Goal: Transaction & Acquisition: Purchase product/service

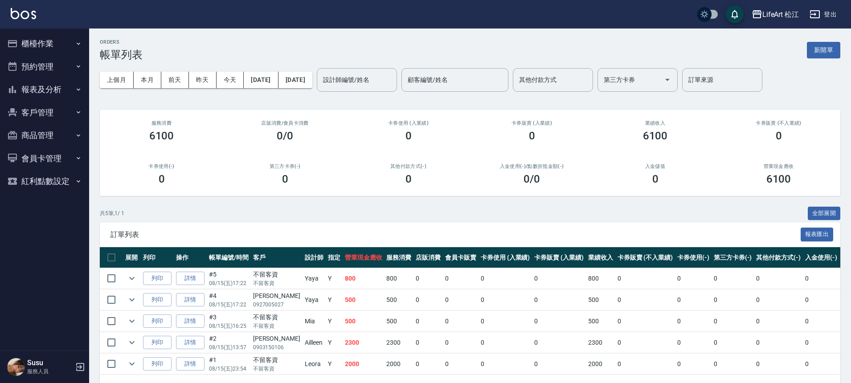
click at [57, 37] on button "櫃檯作業" at bounding box center [45, 43] width 82 height 23
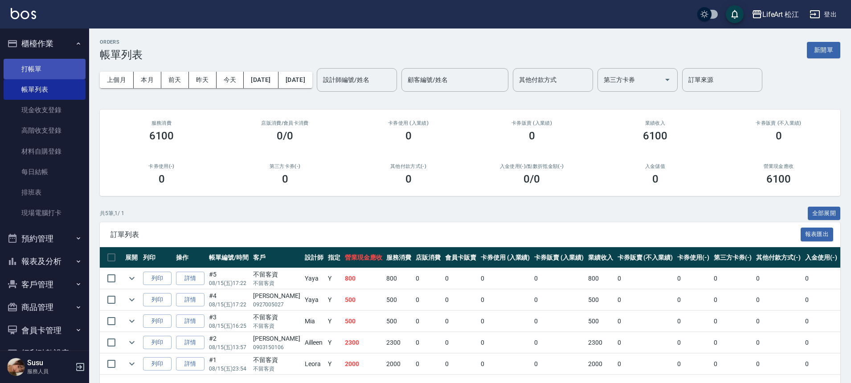
click at [57, 63] on link "打帳單" at bounding box center [45, 69] width 82 height 21
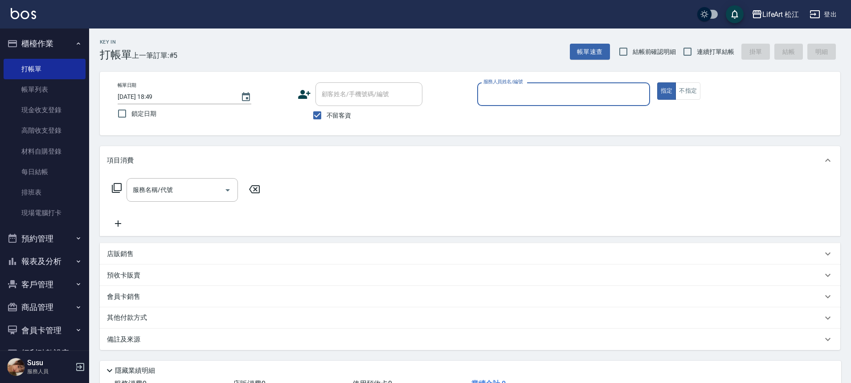
click at [344, 117] on span "不留客資" at bounding box center [339, 115] width 25 height 9
click at [327, 117] on input "不留客資" at bounding box center [317, 115] width 19 height 19
checkbox input "false"
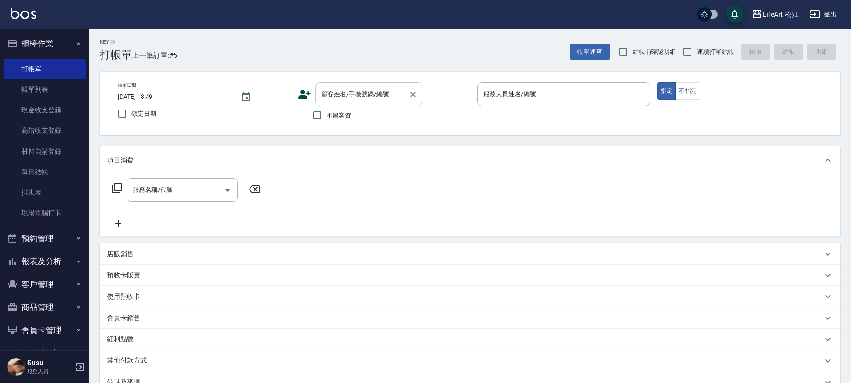
click at [372, 104] on div "顧客姓名/手機號碼/編號" at bounding box center [369, 94] width 107 height 24
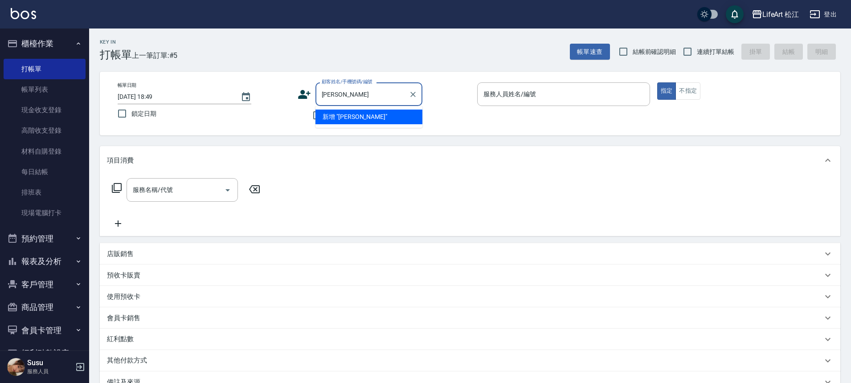
type input "[PERSON_NAME]"
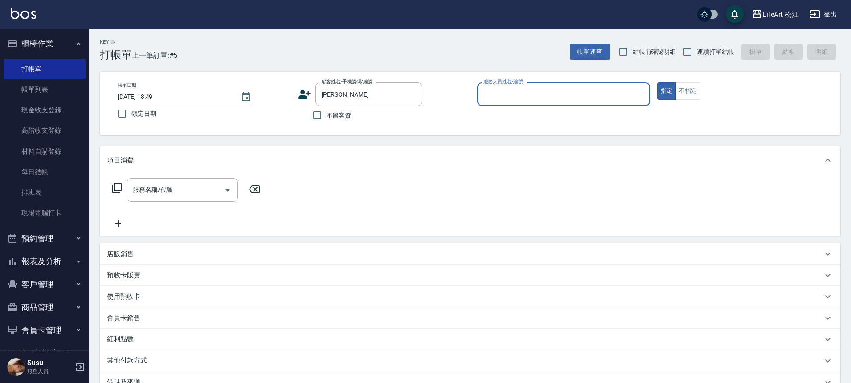
click at [594, 93] on input "服務人員姓名/編號" at bounding box center [563, 94] width 165 height 16
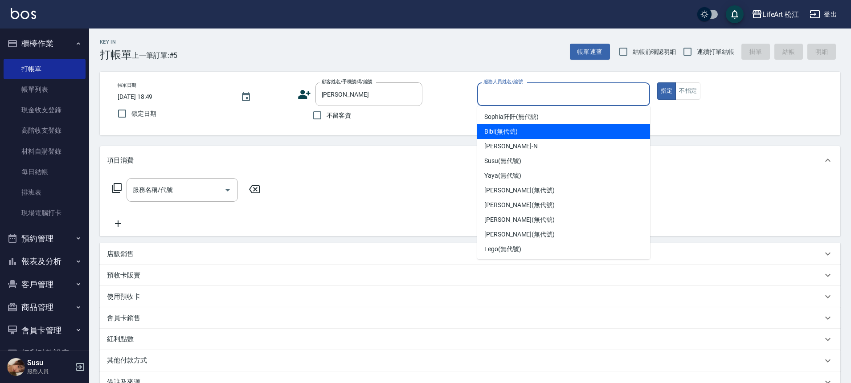
click at [574, 136] on div "Bibi (無代號)" at bounding box center [563, 131] width 173 height 15
type input "Bibi(無代號)"
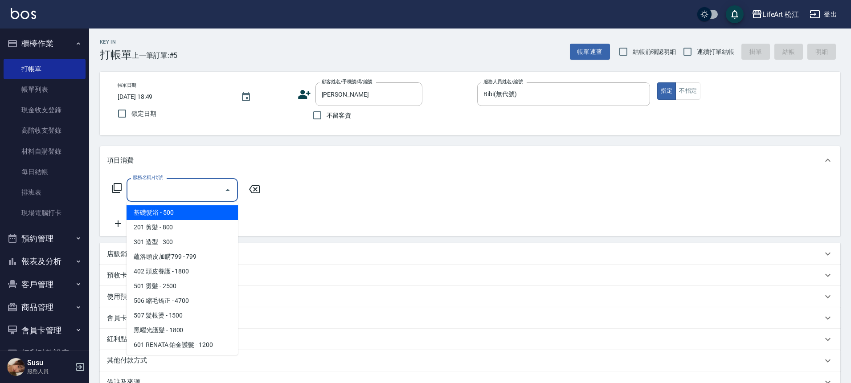
click at [161, 189] on input "服務名稱/代號" at bounding box center [176, 190] width 90 height 16
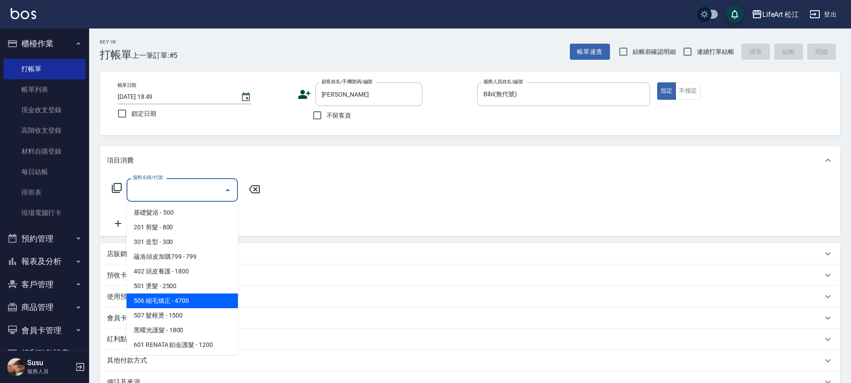
click at [205, 298] on span "506 縮毛矯正 - 4700" at bounding box center [182, 301] width 111 height 15
type input "506 縮毛矯正 (506)"
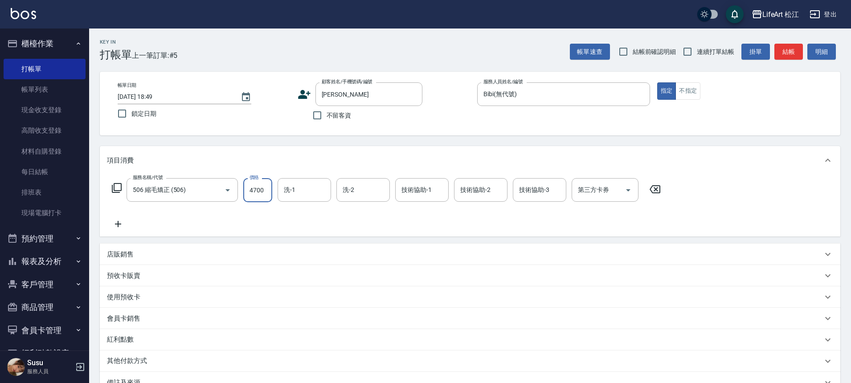
click at [264, 192] on input "4700" at bounding box center [257, 190] width 29 height 24
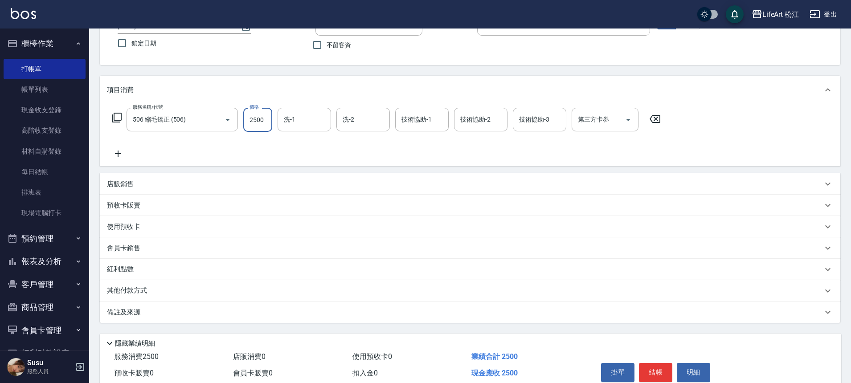
scroll to position [72, 0]
type input "2500"
click at [161, 314] on div "備註及來源" at bounding box center [465, 311] width 716 height 9
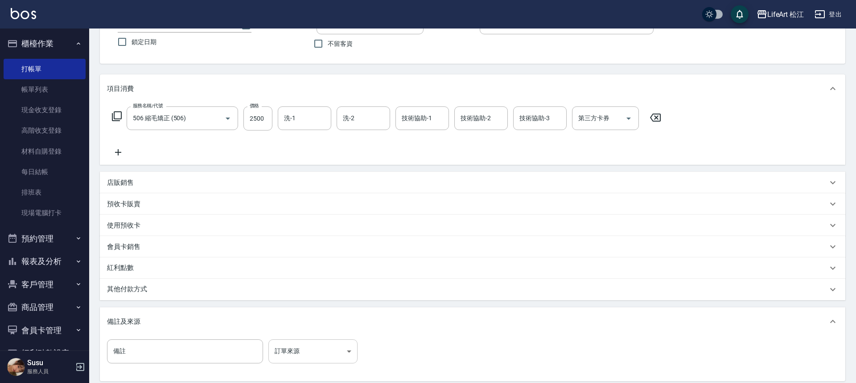
click at [299, 360] on body "LifeArt 松江 登出 櫃檯作業 打帳單 帳單列表 現金收支登錄 高階收支登錄 材料自購登錄 每日結帳 排班表 現場電腦打卡 預約管理 預約管理 單日預約…" at bounding box center [428, 203] width 856 height 550
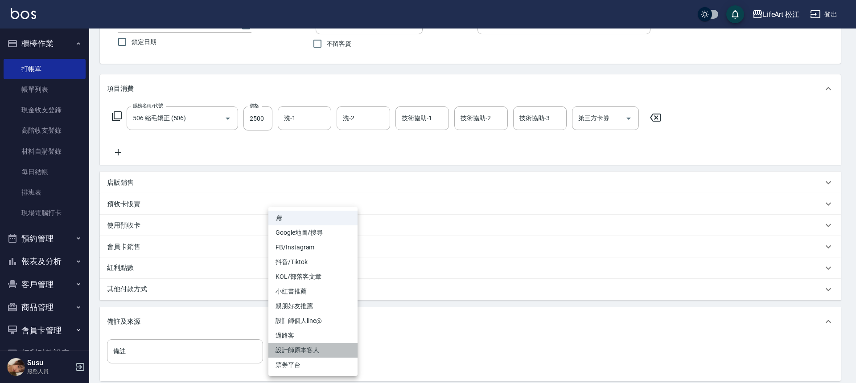
click at [298, 353] on li "設計師原本客人" at bounding box center [312, 350] width 89 height 15
type input "設計師原本客人"
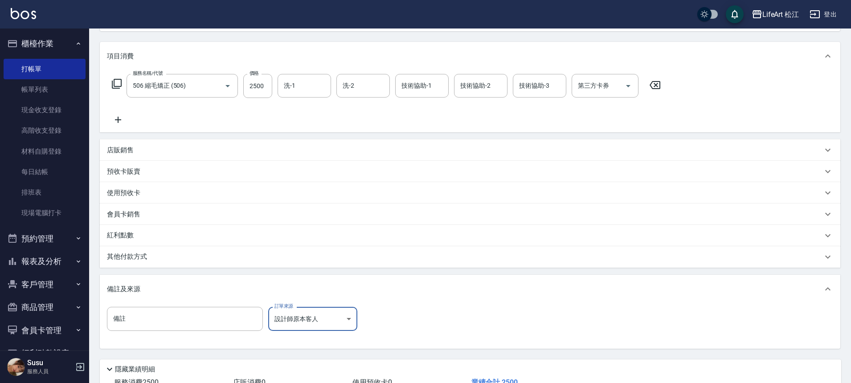
scroll to position [121, 0]
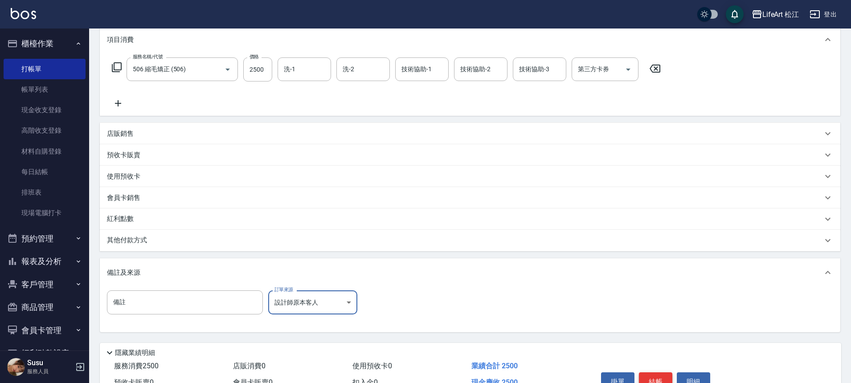
click at [665, 378] on button "結帳" at bounding box center [655, 382] width 33 height 19
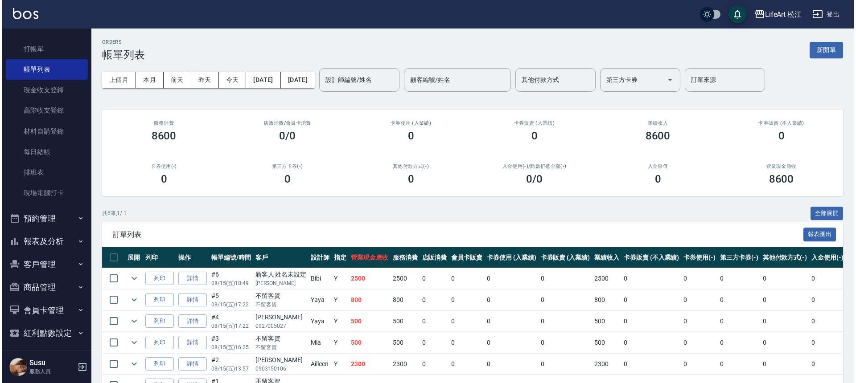
scroll to position [25, 0]
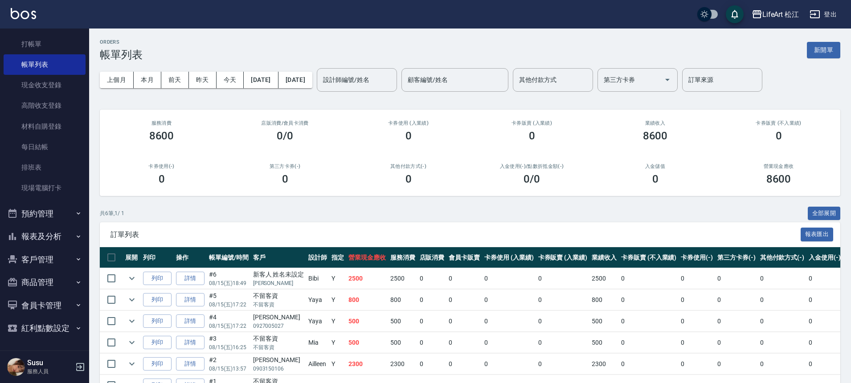
click at [65, 259] on button "客戶管理" at bounding box center [45, 259] width 82 height 23
click at [50, 234] on button "報表及分析" at bounding box center [45, 236] width 82 height 23
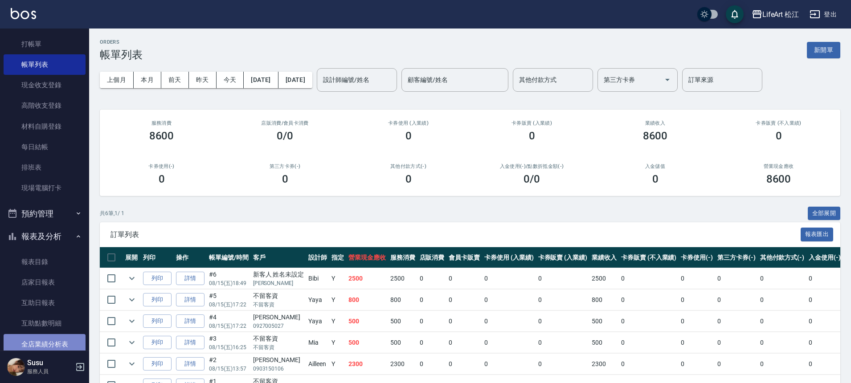
click at [58, 344] on link "全店業績分析表" at bounding box center [45, 344] width 82 height 21
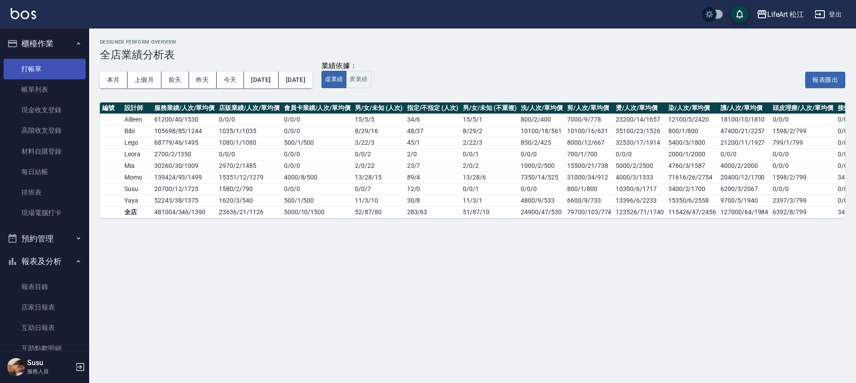
click at [41, 67] on link "打帳單" at bounding box center [45, 69] width 82 height 21
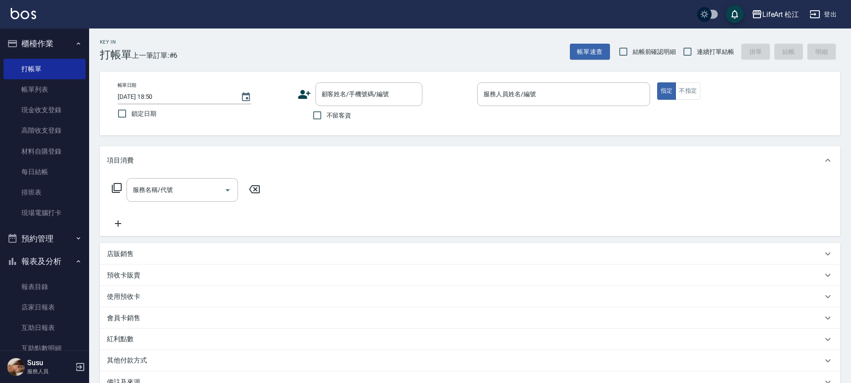
click at [313, 95] on div "顧客姓名/手機號碼/編號 顧客姓名/手機號碼/編號" at bounding box center [384, 94] width 173 height 24
click at [311, 94] on div "顧客姓名/手機號碼/編號 顧客姓名/手機號碼/編號" at bounding box center [384, 94] width 173 height 24
click at [309, 93] on icon at bounding box center [304, 94] width 12 height 9
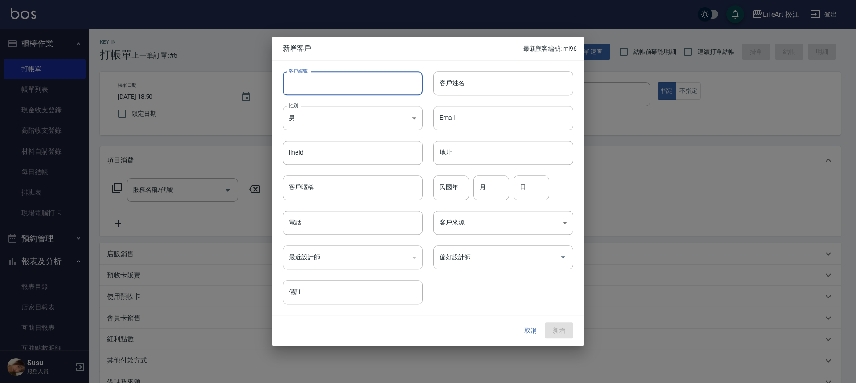
click at [309, 94] on input "客戶編號" at bounding box center [353, 83] width 140 height 24
click at [477, 88] on input "客戶姓名" at bounding box center [503, 83] width 140 height 24
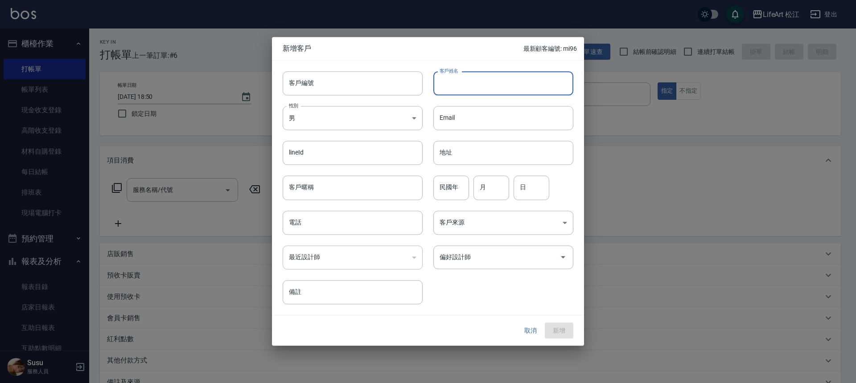
type input "x"
click at [377, 225] on input "電話" at bounding box center [353, 223] width 140 height 24
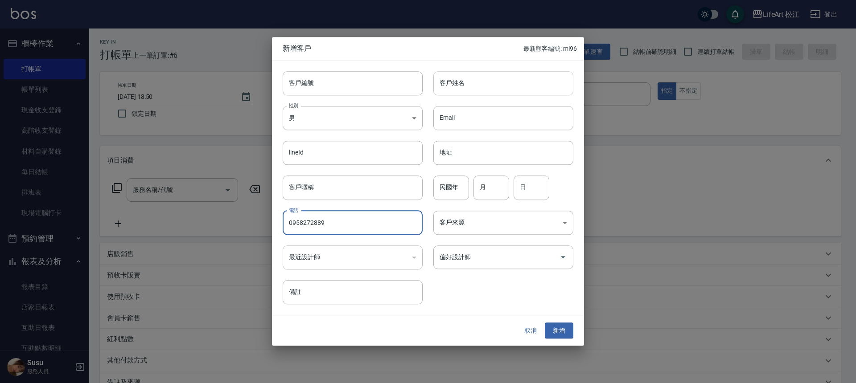
type input "0958272889"
click at [482, 83] on input "客戶姓名" at bounding box center [503, 83] width 140 height 24
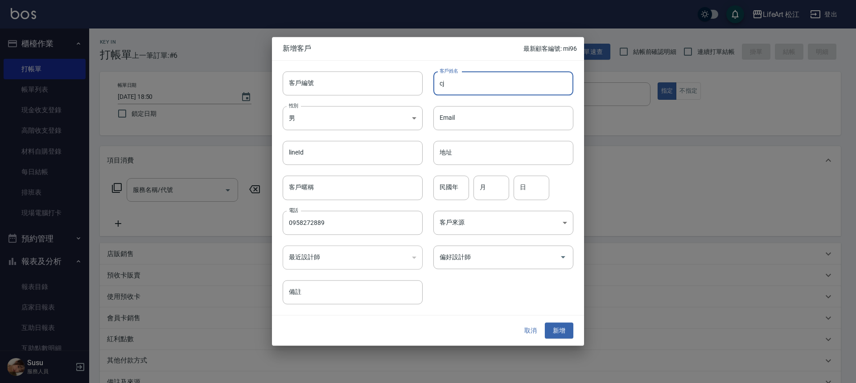
type input "c"
type input "[PERSON_NAME]"
click at [472, 220] on body "LifeArt 松江 登出 櫃檯作業 打帳單 帳單列表 現金收支登錄 高階收支登錄 材料自購登錄 每日結帳 排班表 現場電腦打卡 預約管理 預約管理 單日預約…" at bounding box center [428, 245] width 856 height 490
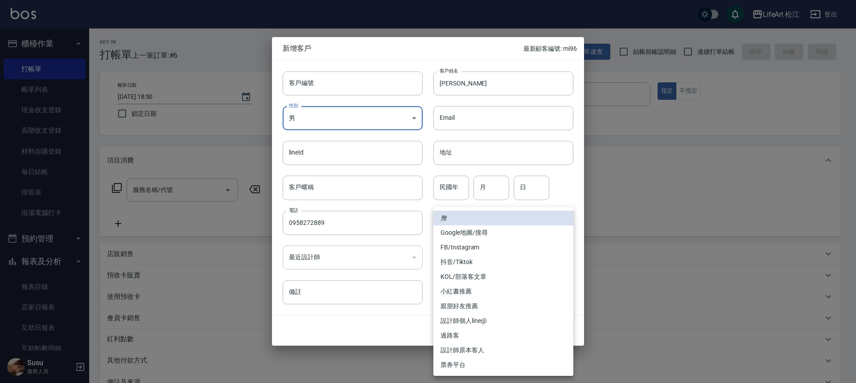
click at [472, 249] on li "FB/Instagram" at bounding box center [503, 247] width 140 height 15
type input "FB/Instagram"
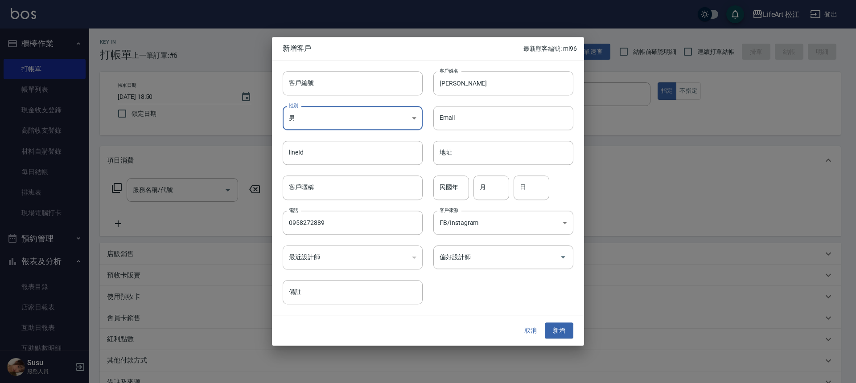
click at [471, 253] on input "偏好設計師" at bounding box center [496, 258] width 119 height 16
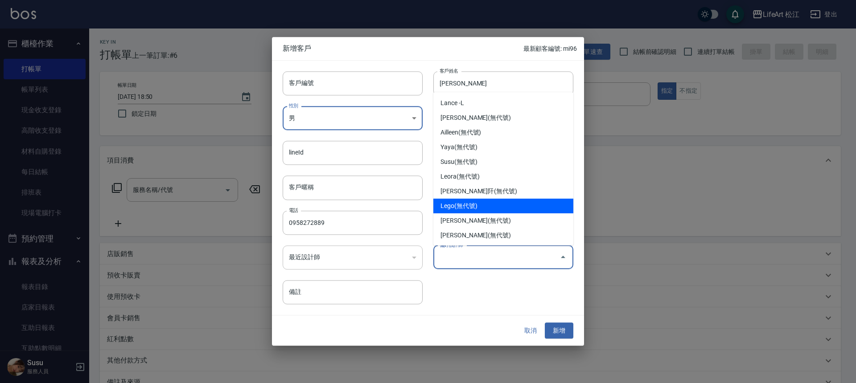
click at [465, 209] on li "Lego(無代號)" at bounding box center [503, 206] width 140 height 15
type input "Lego"
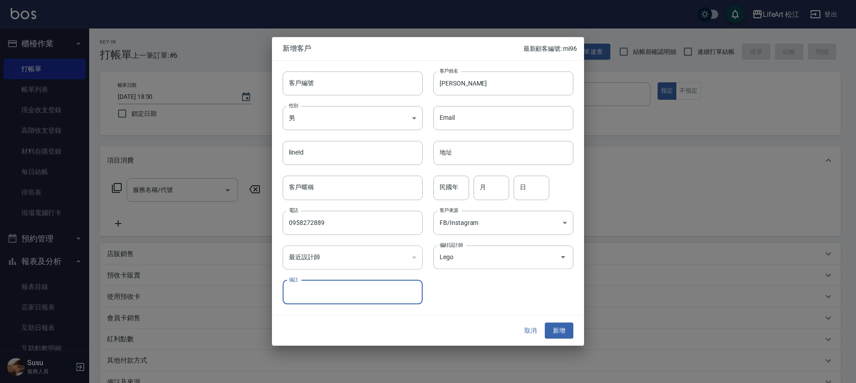
click at [394, 287] on input "備註" at bounding box center [353, 292] width 140 height 24
type input "這"
type input "住桃園在[GEOGRAPHIC_DATA]上班"
click at [545, 332] on button "新增" at bounding box center [559, 331] width 29 height 16
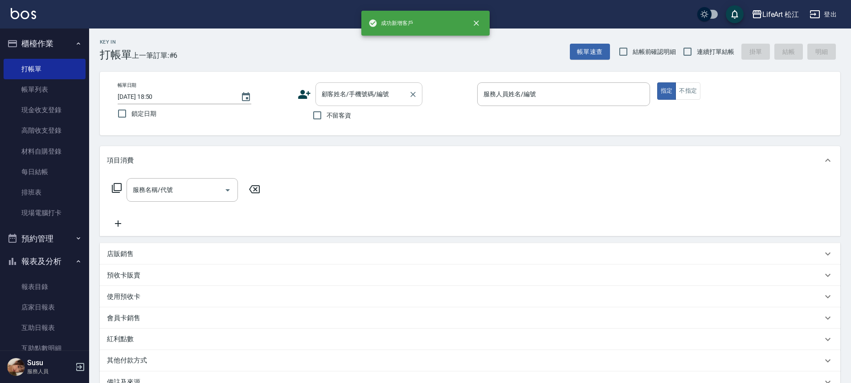
click at [393, 101] on input "顧客姓名/手機號碼/編號" at bounding box center [363, 94] width 86 height 16
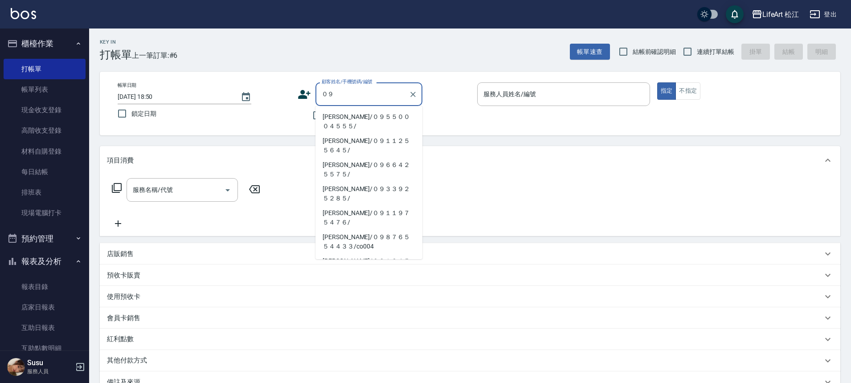
type input "０"
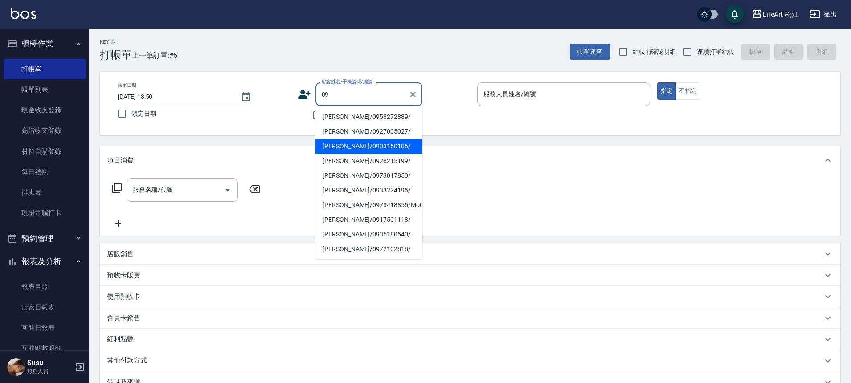
click at [371, 111] on li "[PERSON_NAME]/0958272889/" at bounding box center [369, 117] width 107 height 15
type input "[PERSON_NAME]/0958272889/"
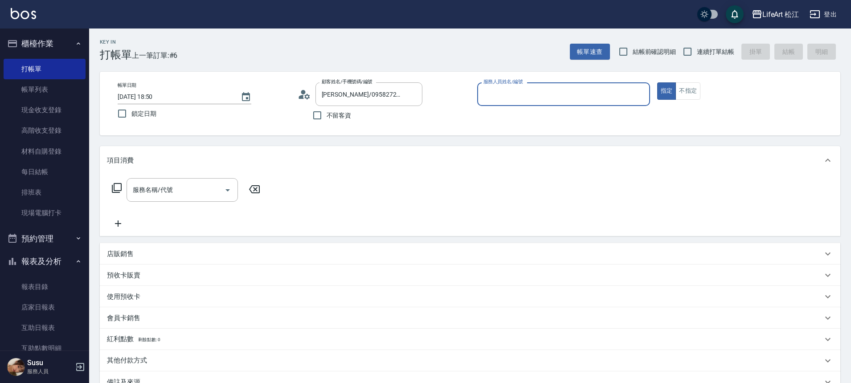
type input "Lego(無代號)"
click at [182, 197] on input "服務名稱/代號" at bounding box center [176, 190] width 90 height 16
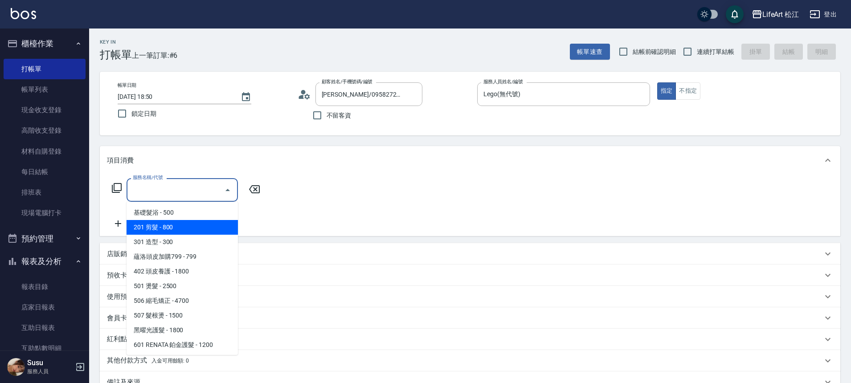
click at [168, 230] on span "201 剪髮 - 800" at bounding box center [182, 227] width 111 height 15
type input "201 剪髮(201)"
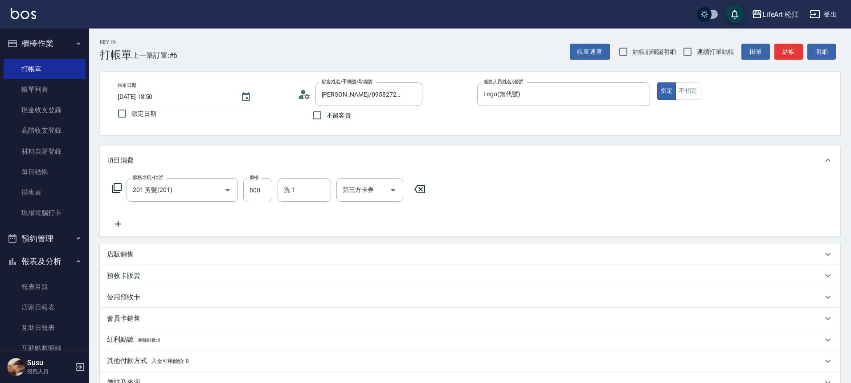
click at [168, 215] on div "服務名稱/代號 201 剪髮(201) 服務名稱/代號 價格 800 價格 洗-1 洗-1 第三方卡券 第三方卡券" at bounding box center [269, 203] width 324 height 51
click at [113, 221] on icon at bounding box center [118, 224] width 22 height 11
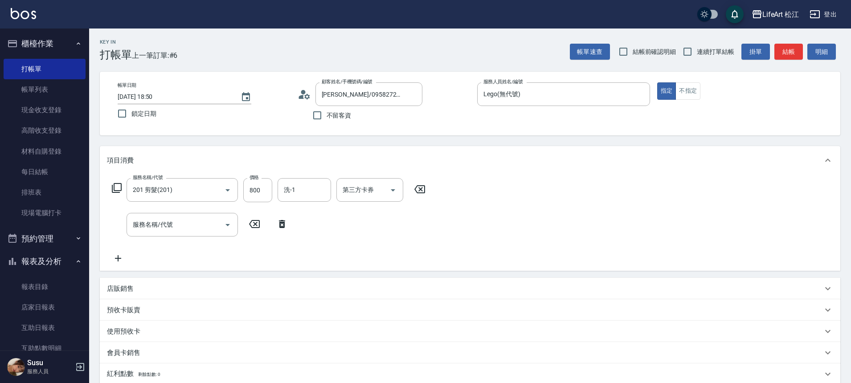
click at [117, 221] on div "服務名稱/代號 服務名稱/代號" at bounding box center [200, 225] width 186 height 24
click at [141, 222] on input "服務名稱/代號" at bounding box center [176, 225] width 90 height 16
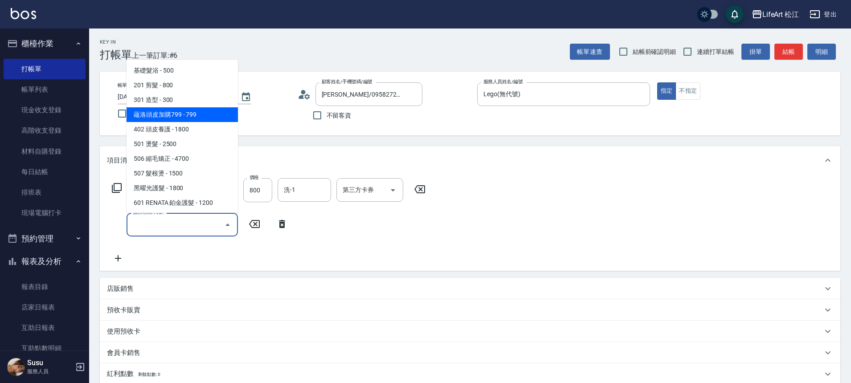
click at [211, 115] on span "蘊洛頭皮加購799 - 799" at bounding box center [182, 114] width 111 height 15
type input "蘊洛頭皮加購799(401)"
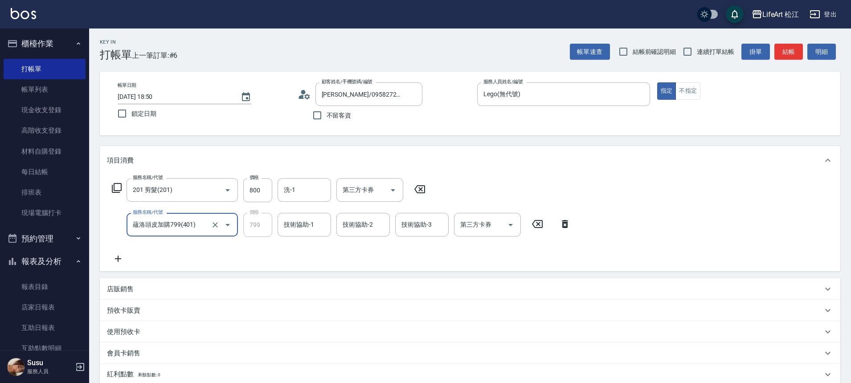
click at [119, 263] on icon at bounding box center [118, 259] width 22 height 11
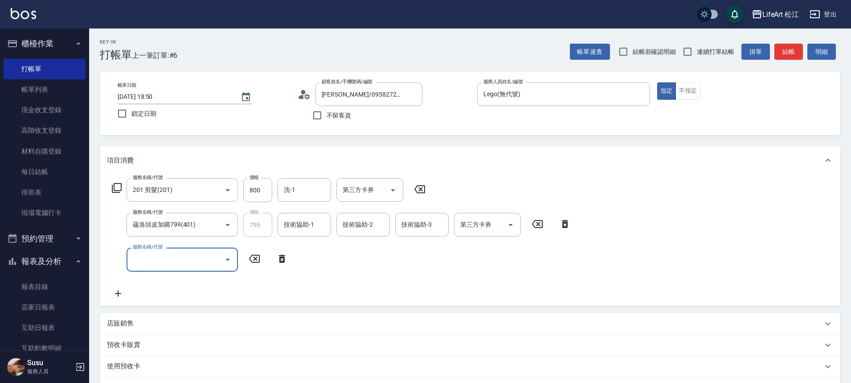
click at [152, 258] on input "服務名稱/代號" at bounding box center [176, 260] width 90 height 16
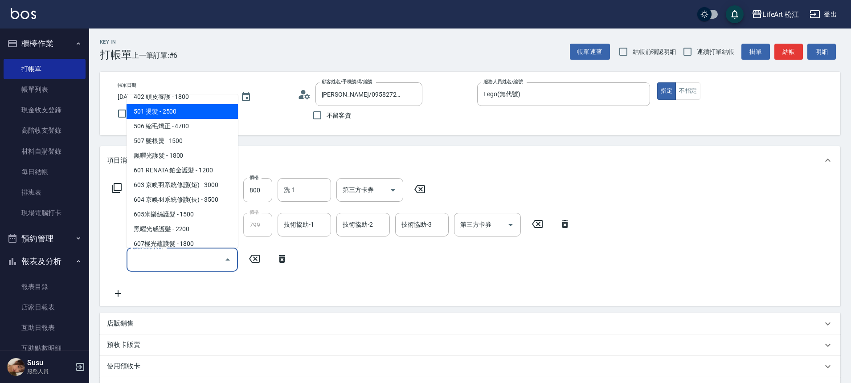
scroll to position [119, 0]
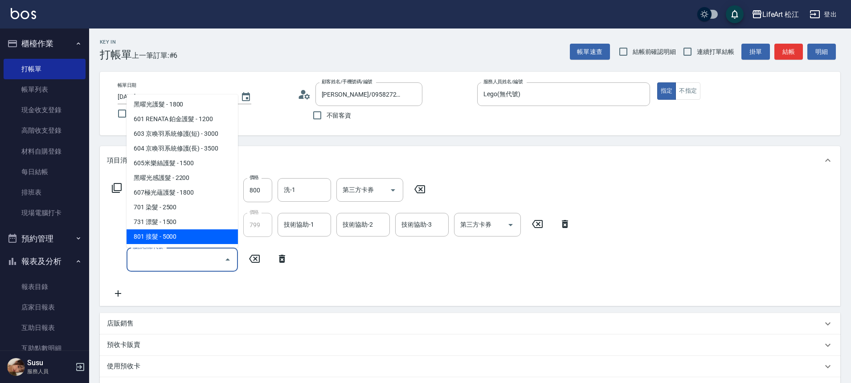
click at [233, 247] on ul "基礎髮浴 - 500 201 剪髮 - 800 301 造型 - 300 蘊洛頭皮加購799 - 799 402 頭皮養護 - 1800 501 燙髮 - 2…" at bounding box center [182, 170] width 111 height 153
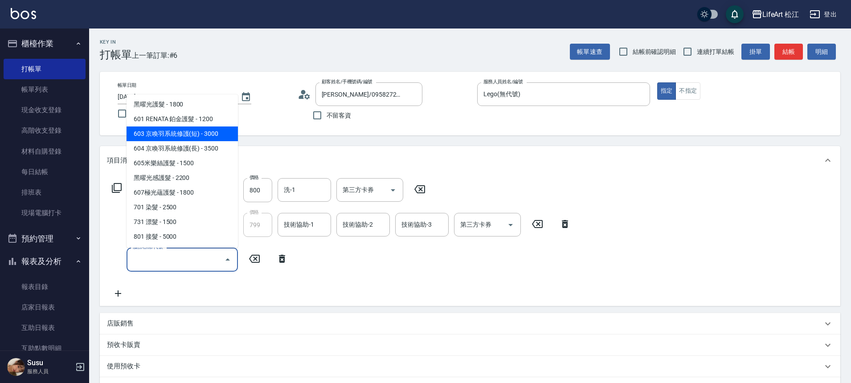
click at [205, 136] on span "603 京喚羽系統修護(短) - 3000" at bounding box center [182, 134] width 111 height 15
type input "603 京喚羽系統修護(短)(603)"
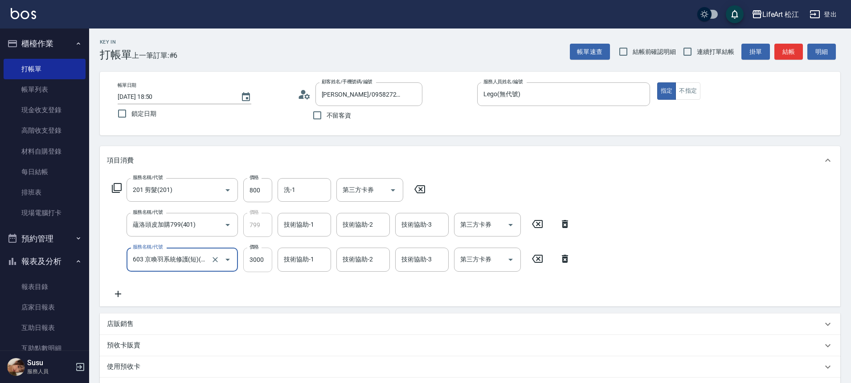
click at [264, 260] on input "3000" at bounding box center [257, 260] width 29 height 24
type input "2500"
click at [260, 289] on div "服務名稱/代號 201 剪髮(201) 服務名稱/代號 價格 800 價格 洗-1 洗-1 第三方卡券 第三方卡券 服務名稱/代號 蘊洛頭皮加購799(401…" at bounding box center [341, 238] width 469 height 121
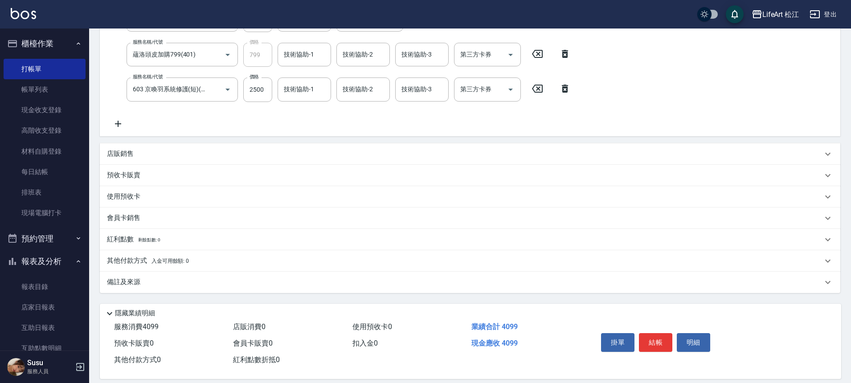
scroll to position [181, 0]
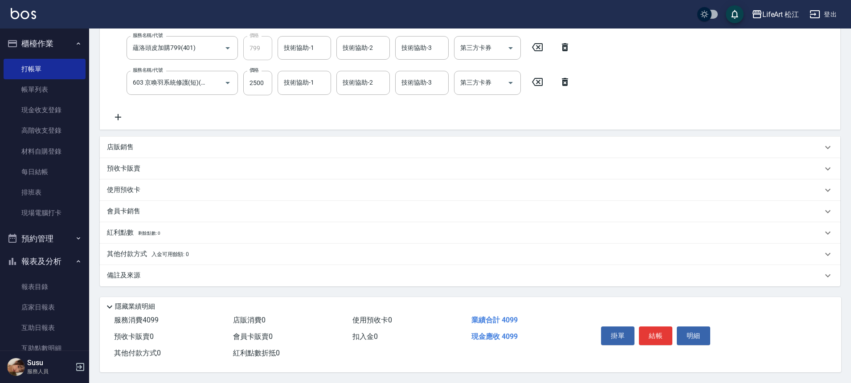
click at [133, 266] on div "備註及來源" at bounding box center [470, 275] width 741 height 21
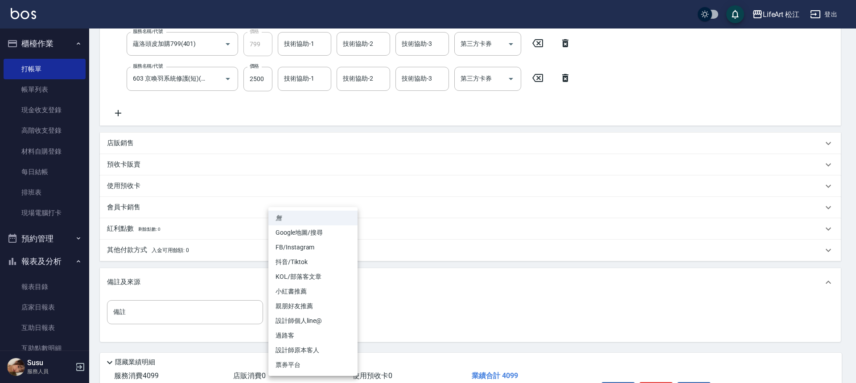
click at [327, 312] on body "LifeArt 松江 登出 櫃檯作業 打帳單 帳單列表 現金收支登錄 高階收支登錄 材料自購登錄 每日結帳 排班表 現場電腦打卡 預約管理 預約管理 單日預約…" at bounding box center [428, 129] width 856 height 620
click at [310, 245] on li "FB/Instagram" at bounding box center [312, 247] width 89 height 15
type input "FB/Instagram"
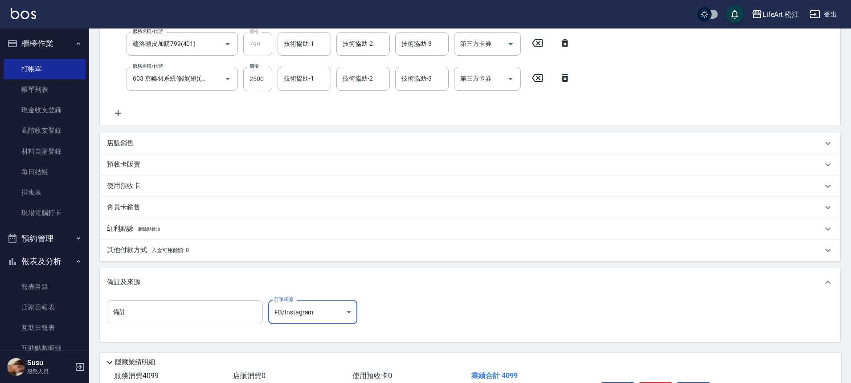
click at [204, 310] on input "備註" at bounding box center [185, 312] width 156 height 24
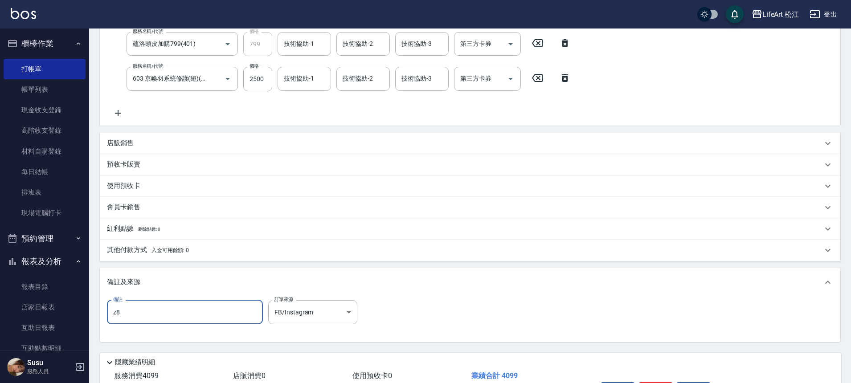
type input "z"
type input "法"
type input "熱傷害髮質太差不建議燙"
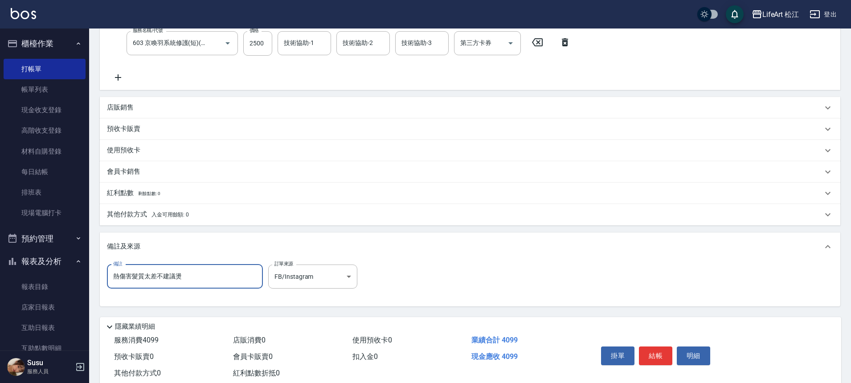
scroll to position [241, 0]
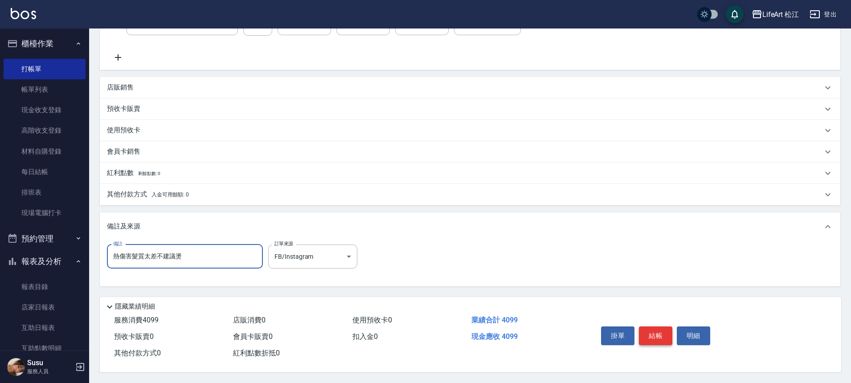
click at [655, 333] on button "結帳" at bounding box center [655, 336] width 33 height 19
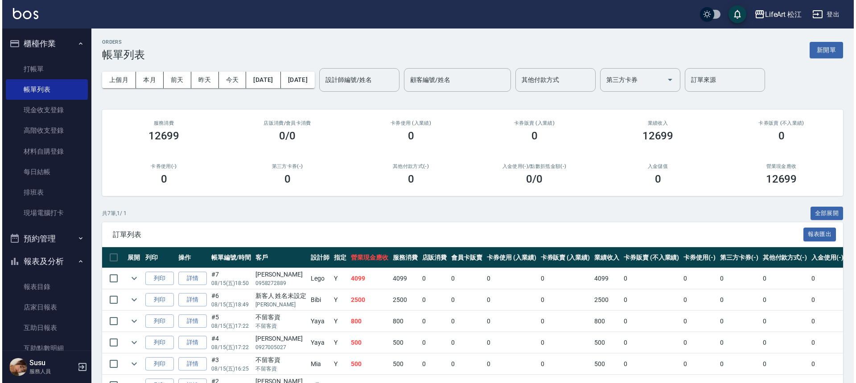
scroll to position [78, 0]
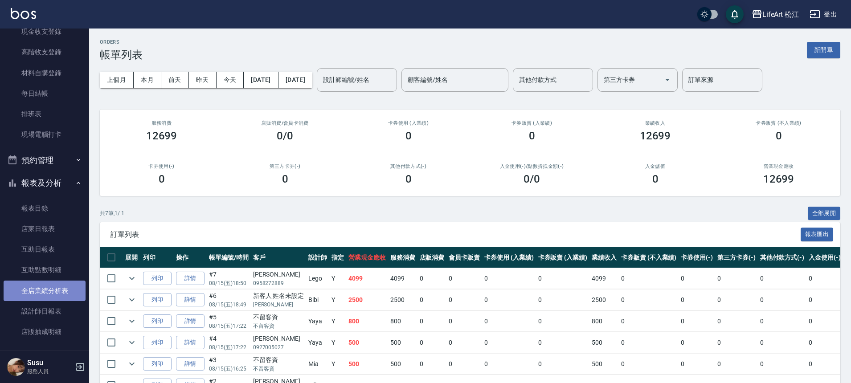
click at [50, 293] on link "全店業績分析表" at bounding box center [45, 291] width 82 height 21
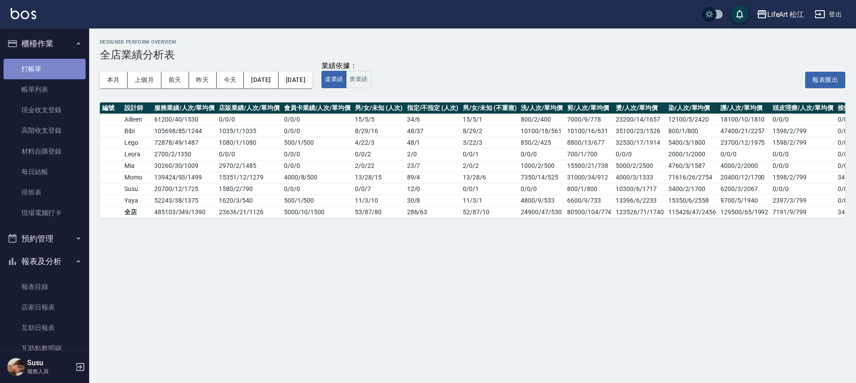
click at [46, 61] on link "打帳單" at bounding box center [45, 69] width 82 height 21
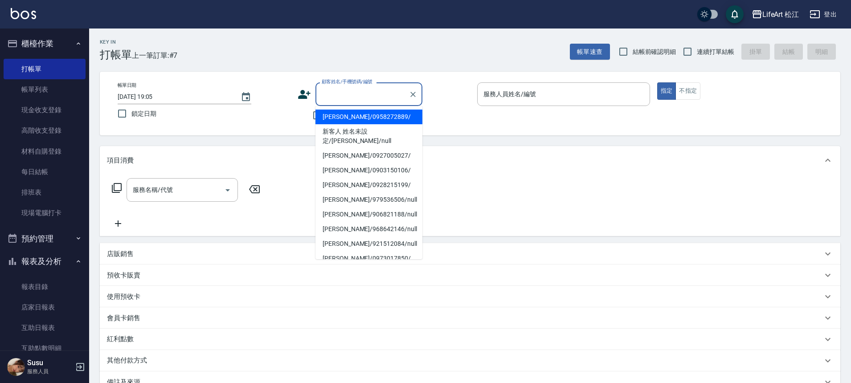
click at [358, 87] on input "顧客姓名/手機號碼/編號" at bounding box center [363, 94] width 86 height 16
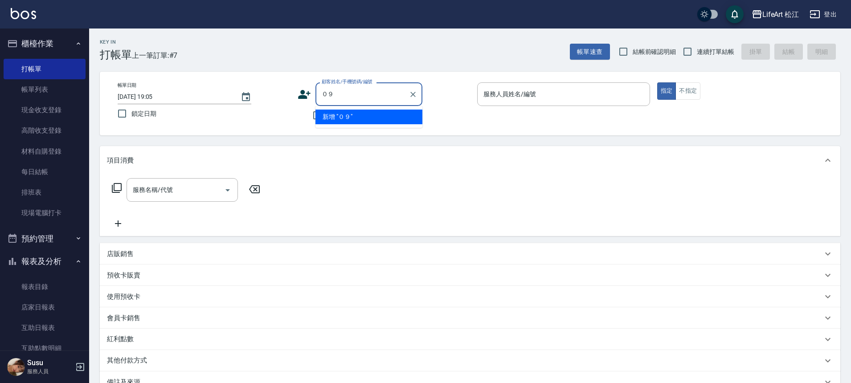
type input "０"
click at [357, 113] on li "新增 "0955881215"" at bounding box center [369, 117] width 107 height 15
type input "0955881215"
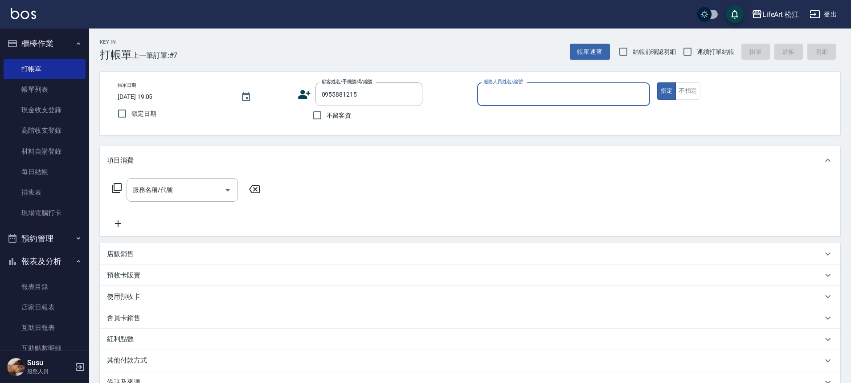
click at [307, 98] on icon at bounding box center [304, 94] width 13 height 13
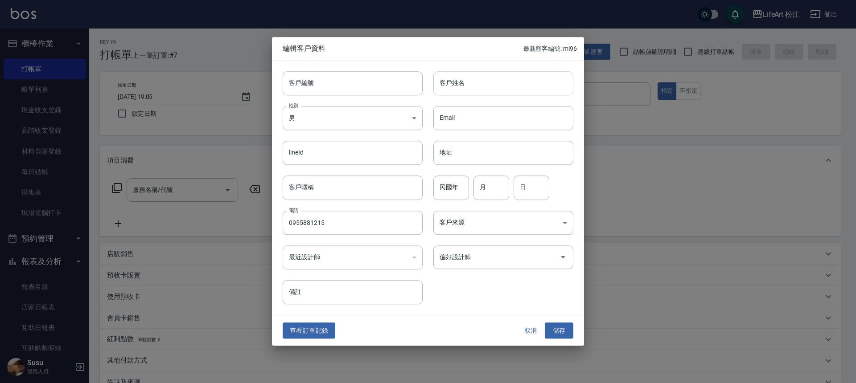
type input "0955881215"
click at [461, 81] on input "客戶姓名" at bounding box center [503, 83] width 140 height 24
type input "陳玉潔"
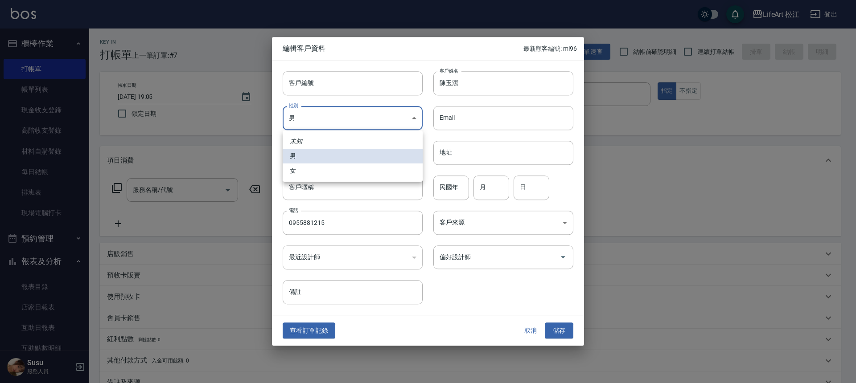
click at [308, 107] on body "LifeArt 松江 登出 櫃檯作業 打帳單 帳單列表 現金收支登錄 高階收支登錄 材料自購登錄 每日結帳 排班表 現場電腦打卡 預約管理 預約管理 單日預約…" at bounding box center [428, 245] width 856 height 490
click at [319, 168] on li "女" at bounding box center [353, 171] width 140 height 15
type input "[DEMOGRAPHIC_DATA]"
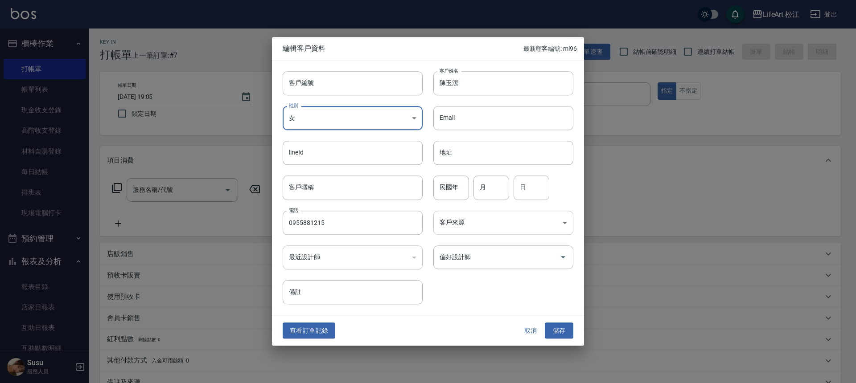
click at [476, 223] on body "LifeArt 松江 登出 櫃檯作業 打帳單 帳單列表 現金收支登錄 高階收支登錄 材料自購登錄 每日結帳 排班表 現場電腦打卡 預約管理 預約管理 單日預約…" at bounding box center [428, 245] width 856 height 490
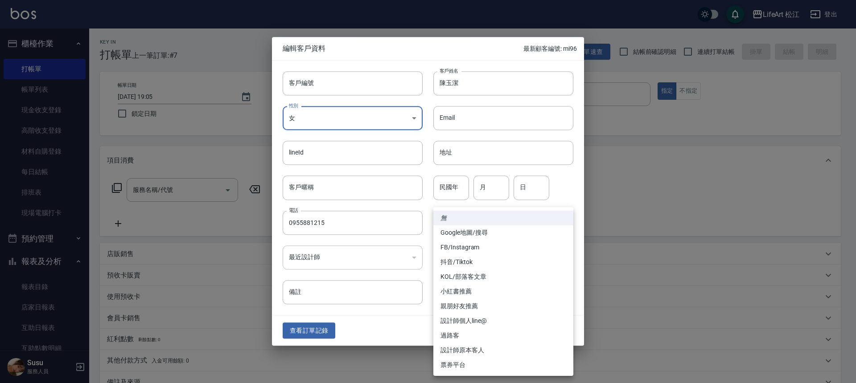
click at [475, 242] on li "FB/Instagram" at bounding box center [503, 247] width 140 height 15
type input "FB/Instagram"
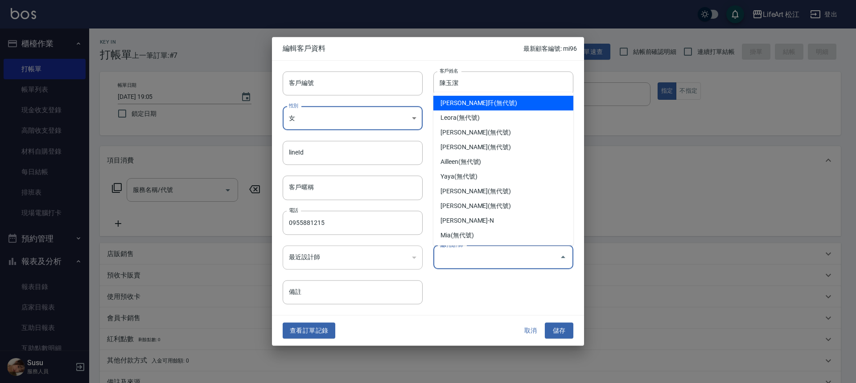
click at [474, 256] on input "偏好設計師" at bounding box center [496, 258] width 119 height 16
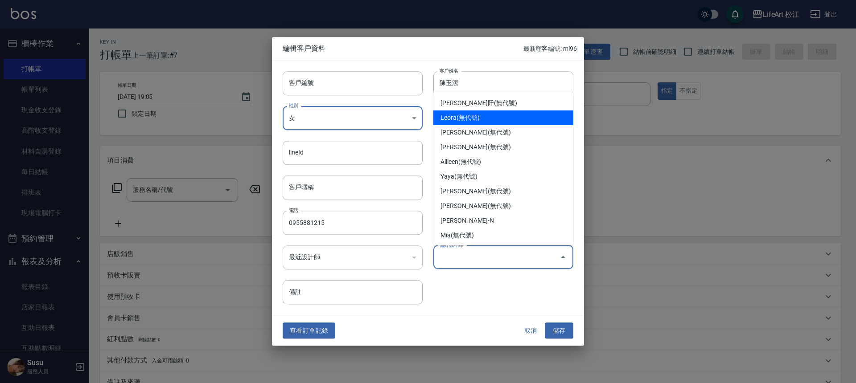
click at [482, 113] on li "Leora(無代號)" at bounding box center [503, 118] width 140 height 15
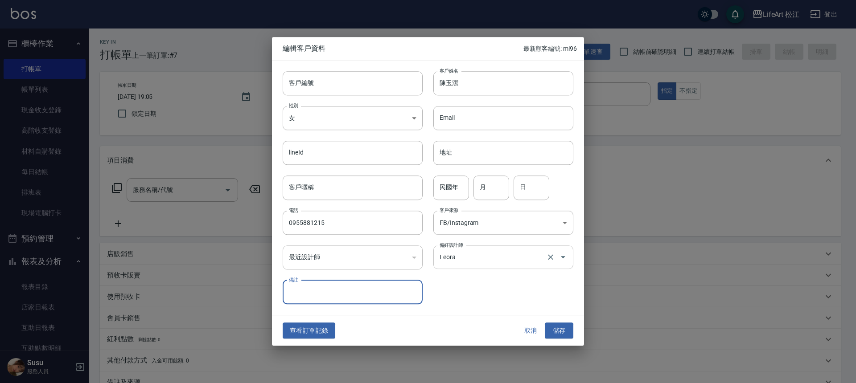
click at [480, 258] on input "Leora" at bounding box center [490, 258] width 107 height 16
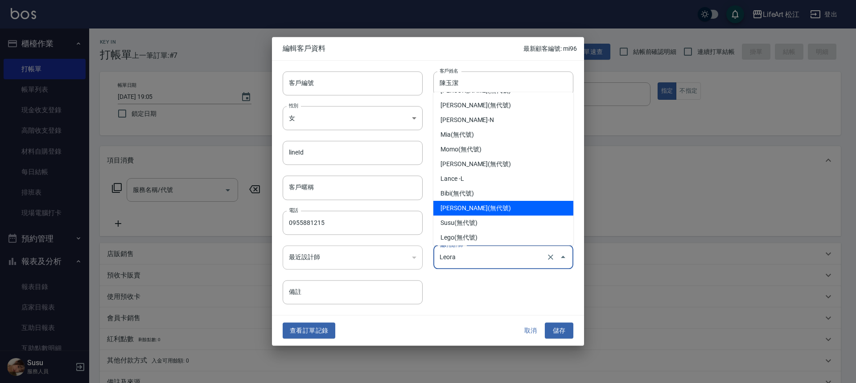
scroll to position [103, 0]
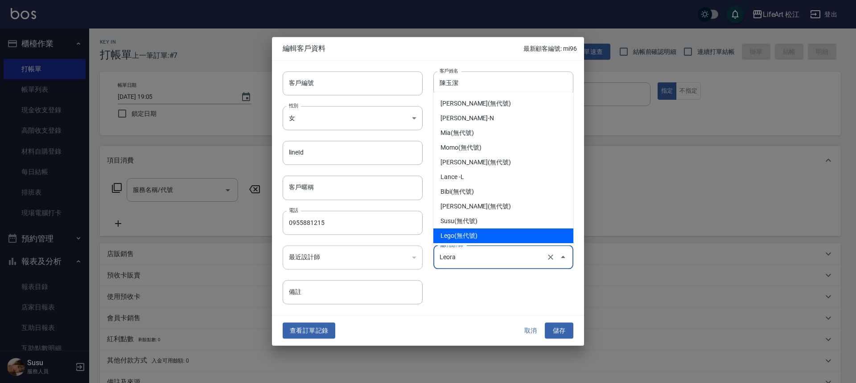
click at [477, 231] on li "Lego(無代號)" at bounding box center [503, 236] width 140 height 15
type input "Lego"
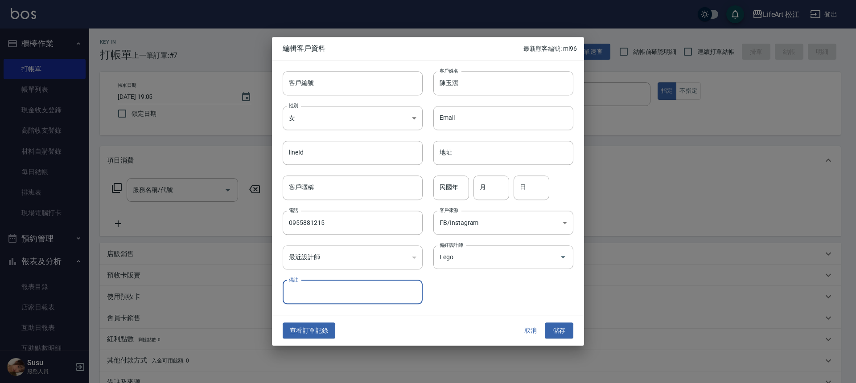
click at [475, 292] on div "客戶編號 客戶編號 客戶姓名 [PERSON_NAME]姓名 性別 女 [DEMOGRAPHIC_DATA] 性別 Email Email lineId li…" at bounding box center [422, 183] width 301 height 244
click at [550, 326] on button "儲存" at bounding box center [559, 331] width 29 height 16
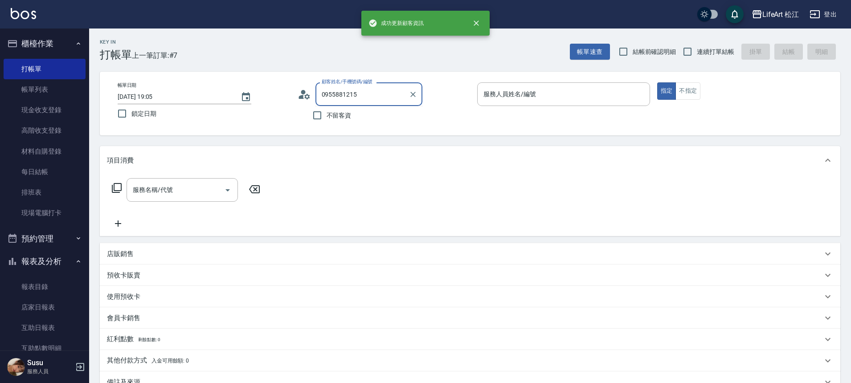
drag, startPoint x: 374, startPoint y: 95, endPoint x: 323, endPoint y: 103, distance: 51.4
click at [323, 103] on div "0955881215 顧客姓名/手機號碼/編號" at bounding box center [369, 94] width 107 height 24
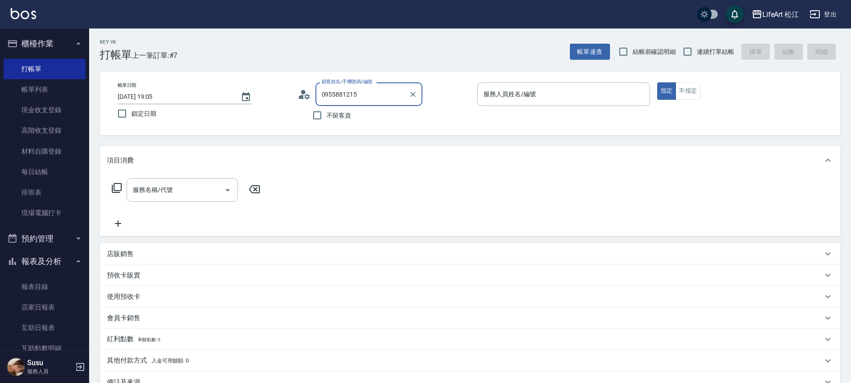
drag, startPoint x: 377, startPoint y: 93, endPoint x: 299, endPoint y: 98, distance: 78.2
click at [299, 98] on div "顧客姓名/手機號碼/編號 0955881215 顧客姓名/手機號碼/編號" at bounding box center [384, 94] width 173 height 24
click at [325, 118] on li "新增 "0978633722"" at bounding box center [369, 117] width 107 height 15
type input "0978633722"
click at [307, 94] on icon at bounding box center [304, 94] width 13 height 13
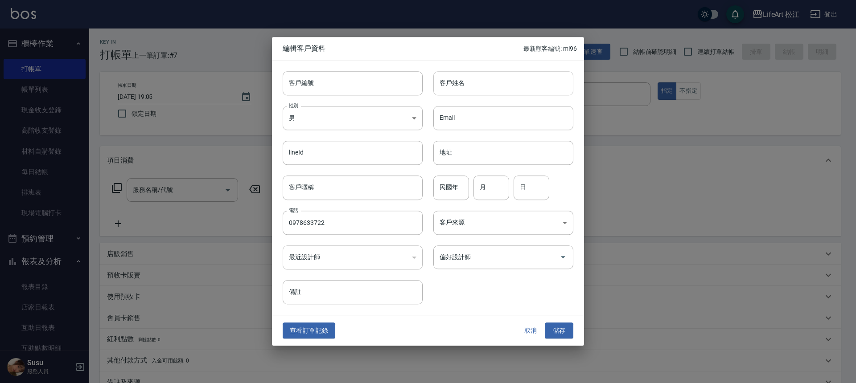
click at [476, 91] on input "客戶姓名" at bounding box center [503, 83] width 140 height 24
type input "吳思靜"
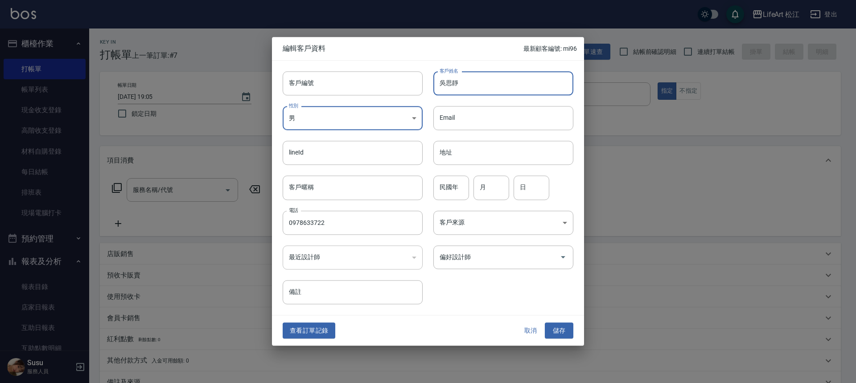
click at [372, 117] on body "LifeArt 松江 登出 櫃檯作業 打帳單 帳單列表 現金收支登錄 高階收支登錄 材料自購登錄 每日結帳 排班表 現場電腦打卡 預約管理 預約管理 單日預約…" at bounding box center [428, 245] width 856 height 490
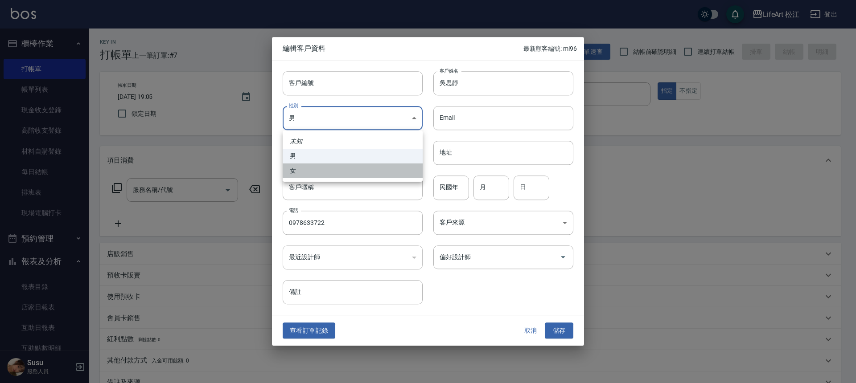
click at [339, 172] on li "女" at bounding box center [353, 171] width 140 height 15
type input "[DEMOGRAPHIC_DATA]"
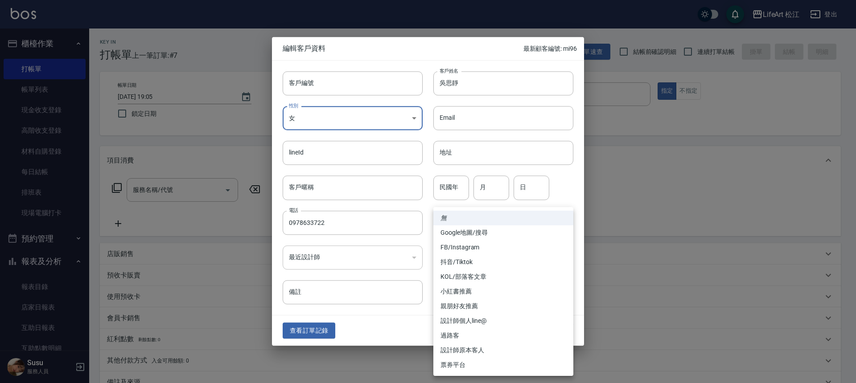
click at [518, 224] on body "LifeArt 松江 登出 櫃檯作業 打帳單 帳單列表 現金收支登錄 高階收支登錄 材料自購登錄 每日結帳 排班表 現場電腦打卡 預約管理 預約管理 單日預約…" at bounding box center [428, 245] width 856 height 490
click at [509, 244] on li "FB/Instagram" at bounding box center [503, 247] width 140 height 15
type input "FB/Instagram"
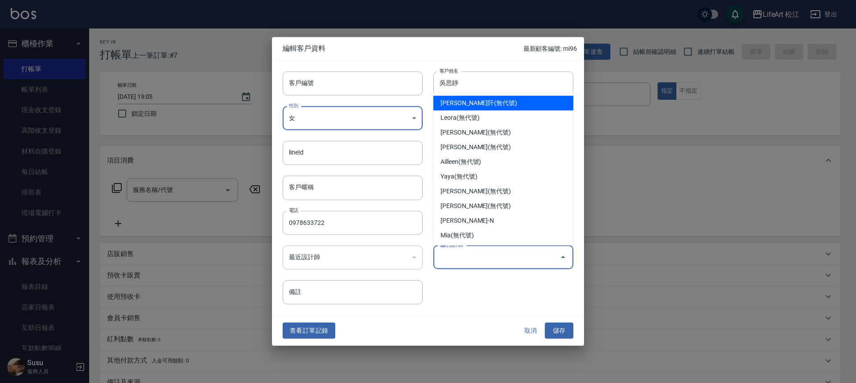
click at [502, 255] on input "偏好設計師" at bounding box center [496, 258] width 119 height 16
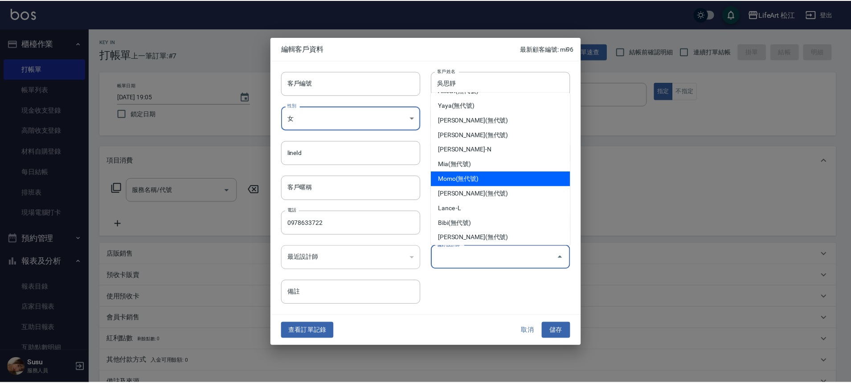
scroll to position [104, 0]
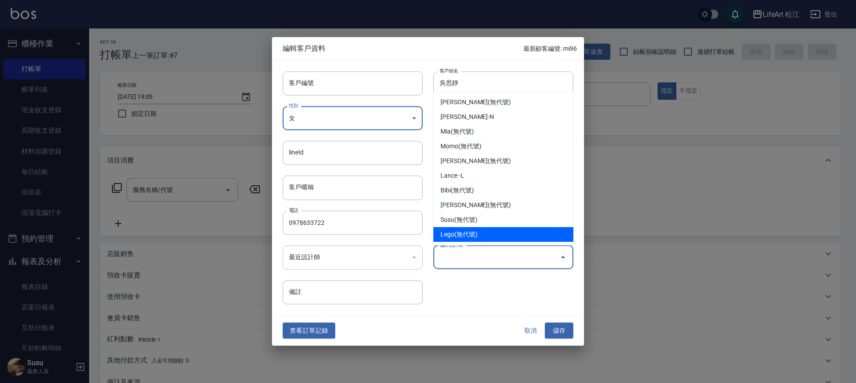
click at [479, 235] on li "Lego(無代號)" at bounding box center [503, 234] width 140 height 15
type input "Lego"
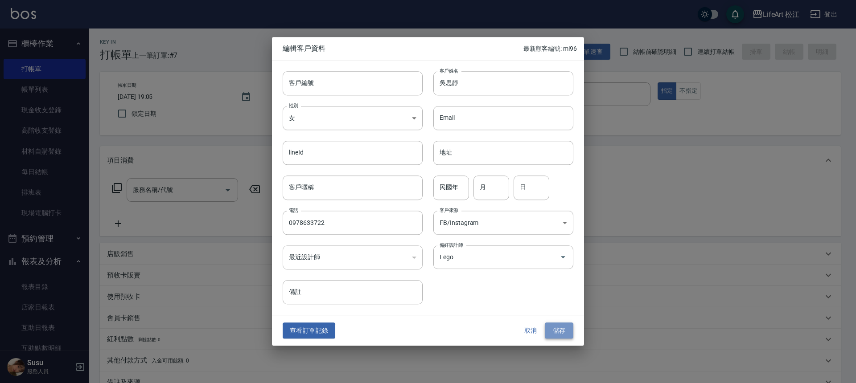
click at [559, 331] on button "儲存" at bounding box center [559, 331] width 29 height 16
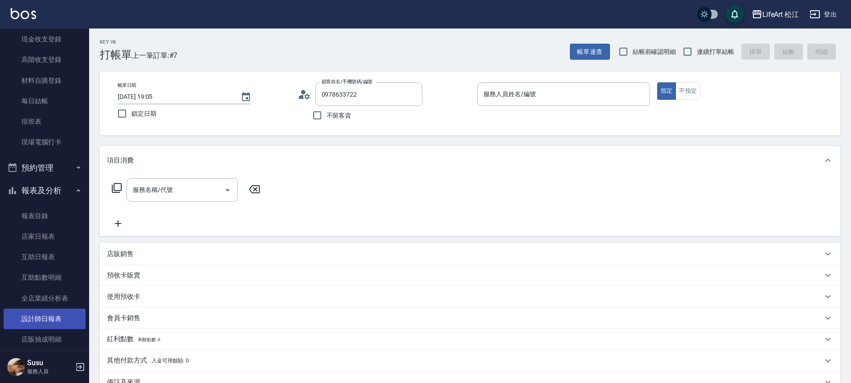
scroll to position [245, 0]
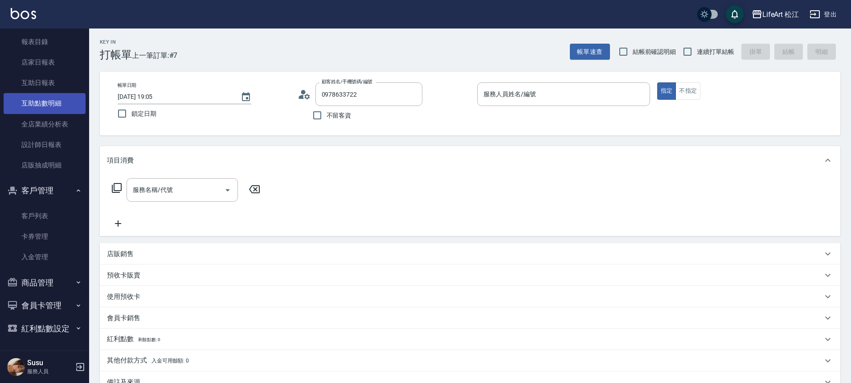
click at [49, 104] on link "互助點數明細" at bounding box center [45, 103] width 82 height 21
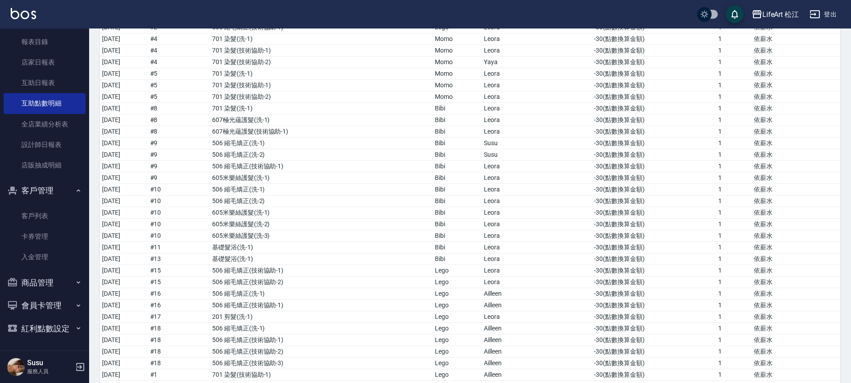
scroll to position [3087, 0]
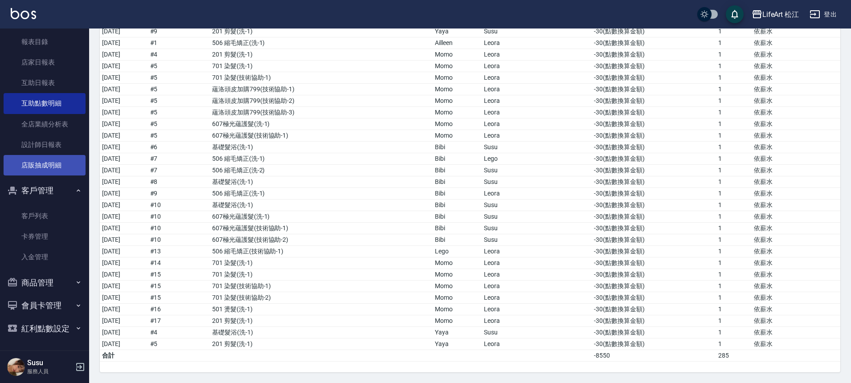
click at [65, 158] on link "店販抽成明細" at bounding box center [45, 165] width 82 height 21
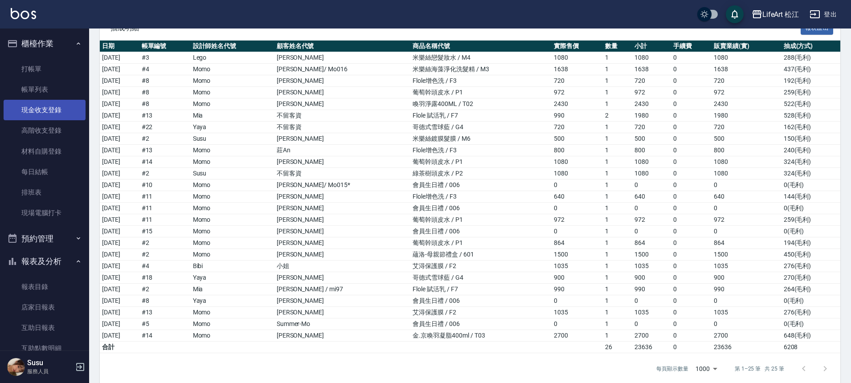
click at [46, 108] on link "現金收支登錄" at bounding box center [45, 110] width 82 height 21
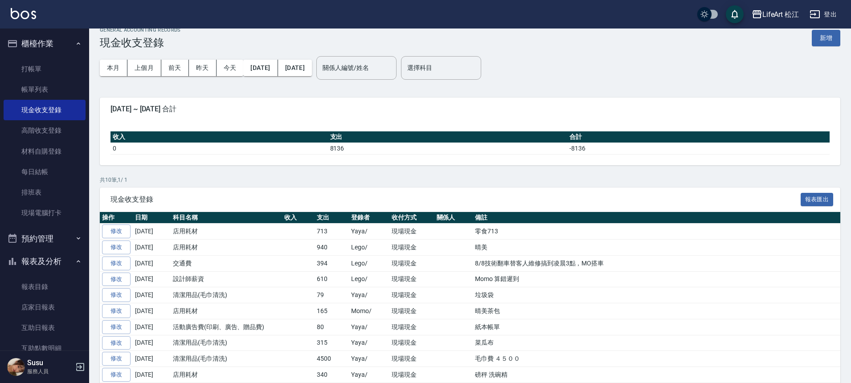
scroll to position [41, 0]
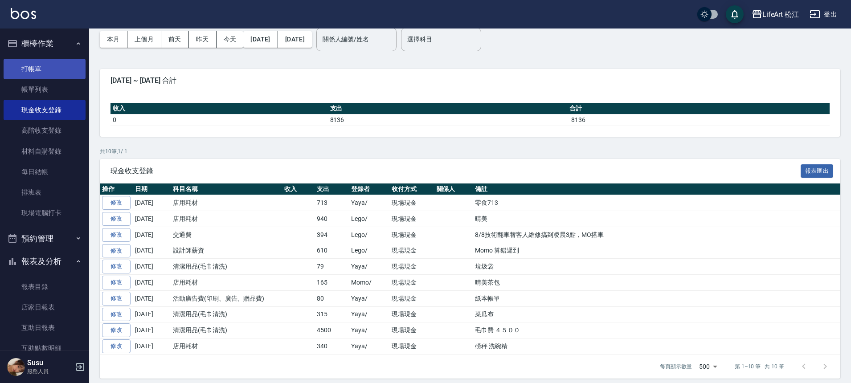
click at [42, 67] on link "打帳單" at bounding box center [45, 69] width 82 height 21
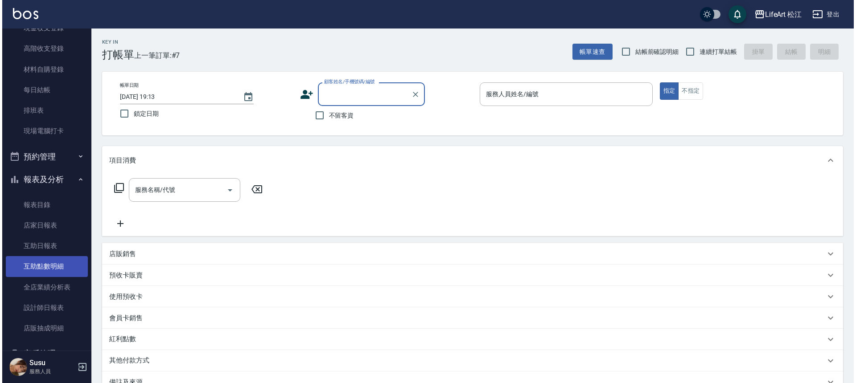
scroll to position [245, 0]
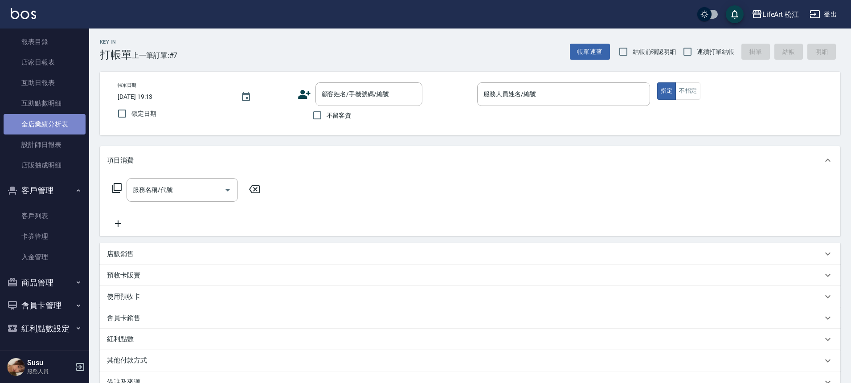
click at [49, 129] on link "全店業績分析表" at bounding box center [45, 124] width 82 height 21
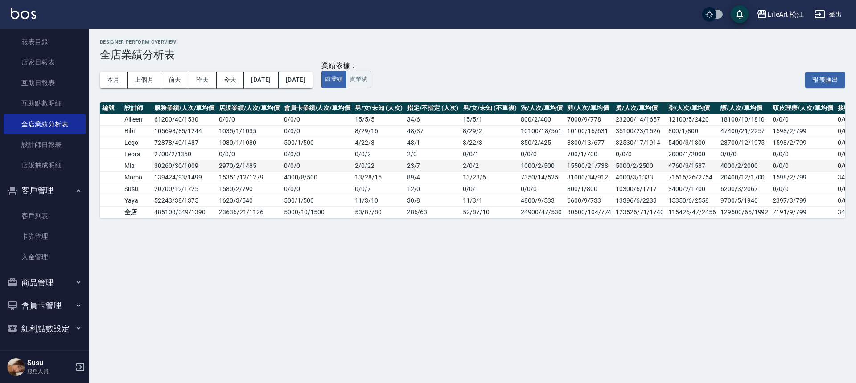
drag, startPoint x: 151, startPoint y: 121, endPoint x: 173, endPoint y: 165, distance: 49.8
click at [173, 165] on tbody "Ailleen 61200 / 40 / 1530 0 / 0 / 0 0 / 0 / 0 [DATE] 34 / 6 [DATE] 800/2/400 70…" at bounding box center [520, 166] width 840 height 104
click at [173, 164] on td "30260 / 30 / 1009" at bounding box center [184, 166] width 65 height 12
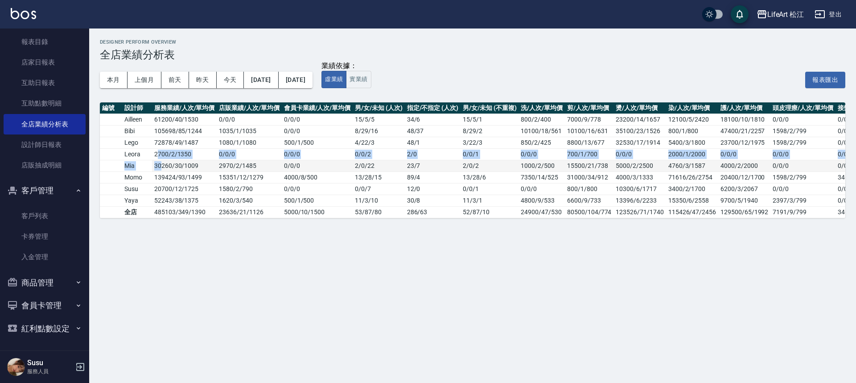
drag, startPoint x: 160, startPoint y: 158, endPoint x: 162, endPoint y: 167, distance: 9.2
click at [162, 167] on tbody "Ailleen 61200 / 40 / 1530 0 / 0 / 0 0 / 0 / 0 [DATE] 34 / 6 [DATE] 800/2/400 70…" at bounding box center [520, 166] width 840 height 104
click at [160, 153] on td "2700 / 2 / 1350" at bounding box center [184, 154] width 65 height 12
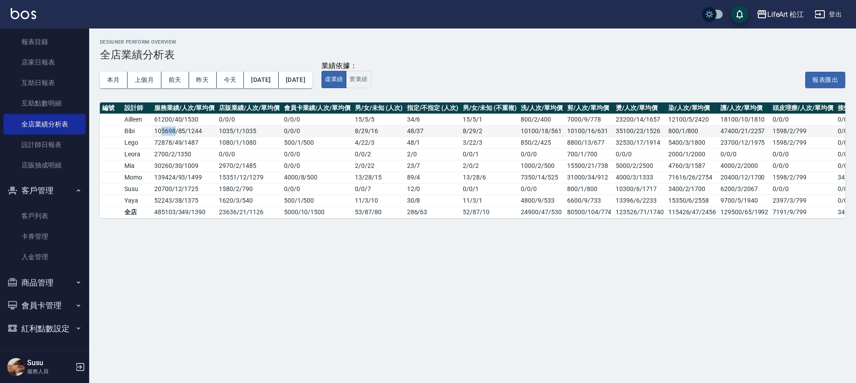
drag, startPoint x: 161, startPoint y: 132, endPoint x: 175, endPoint y: 131, distance: 13.9
click at [175, 131] on td "105698 / 85 / 1244" at bounding box center [184, 131] width 65 height 12
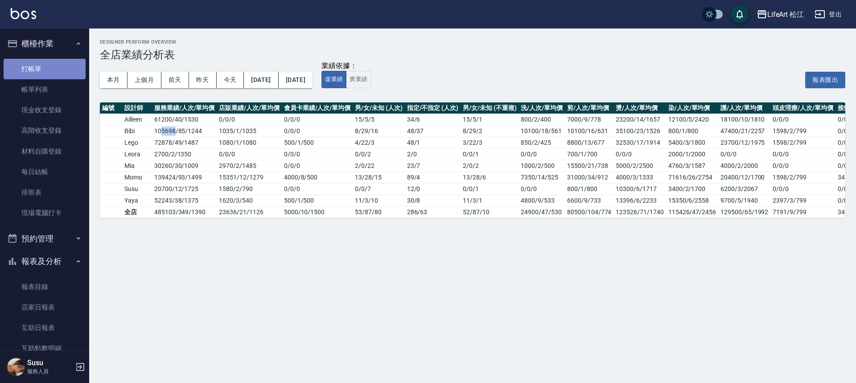
click at [45, 71] on link "打帳單" at bounding box center [45, 69] width 82 height 21
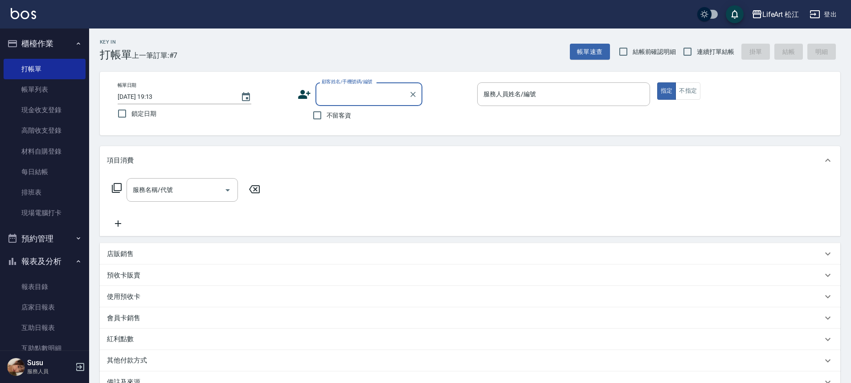
click at [303, 86] on div "顧客姓名/手機號碼/編號 顧客姓名/手機號碼/編號" at bounding box center [384, 94] width 173 height 24
click at [303, 94] on icon at bounding box center [304, 94] width 12 height 9
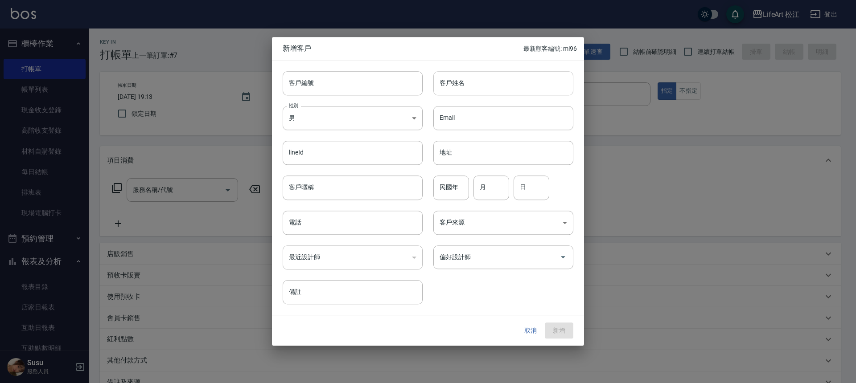
click at [518, 84] on input "客戶姓名" at bounding box center [503, 83] width 140 height 24
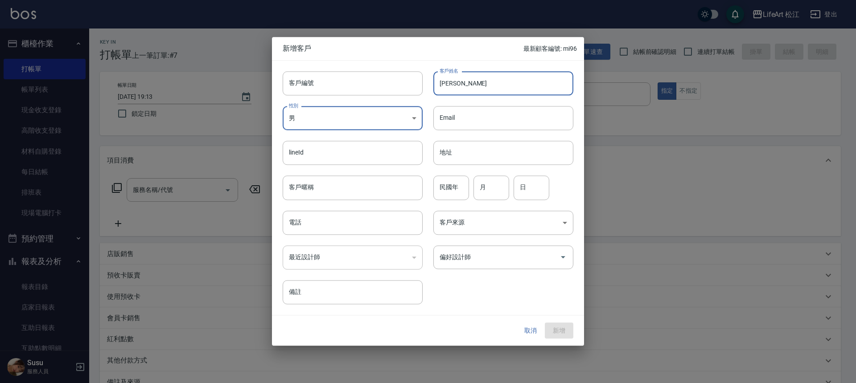
type input "[PERSON_NAME]"
click at [331, 222] on input "電話" at bounding box center [353, 223] width 140 height 24
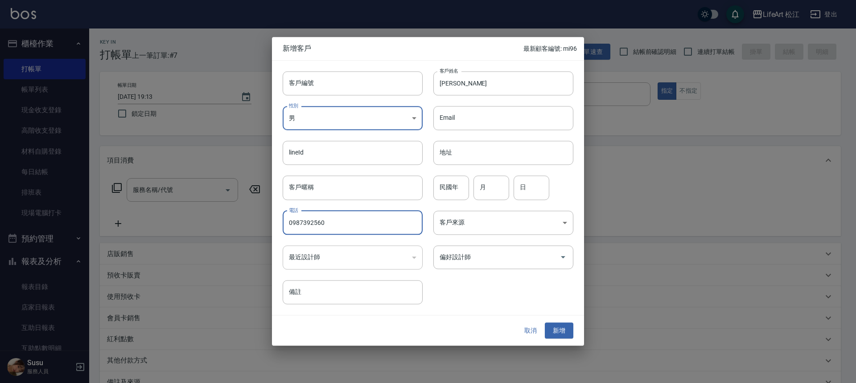
type input "0987392560"
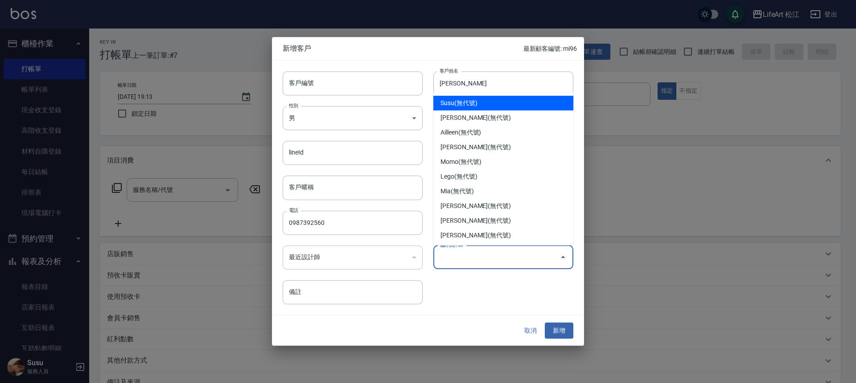
click at [490, 265] on input "偏好設計師" at bounding box center [496, 258] width 119 height 16
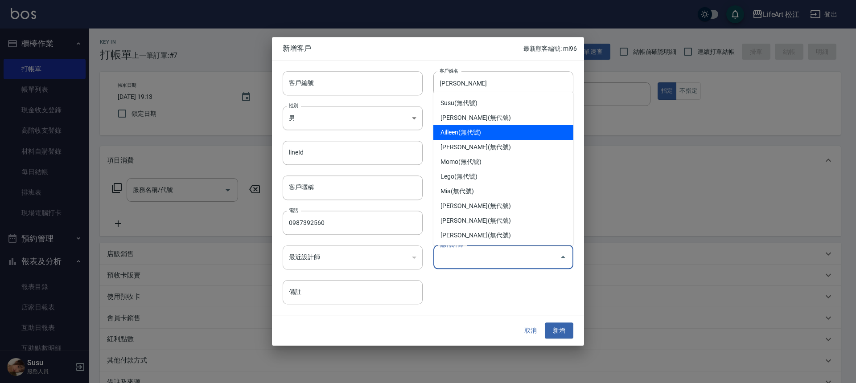
click at [484, 138] on li "Ailleen(無代號)" at bounding box center [503, 132] width 140 height 15
type input "Ailleen"
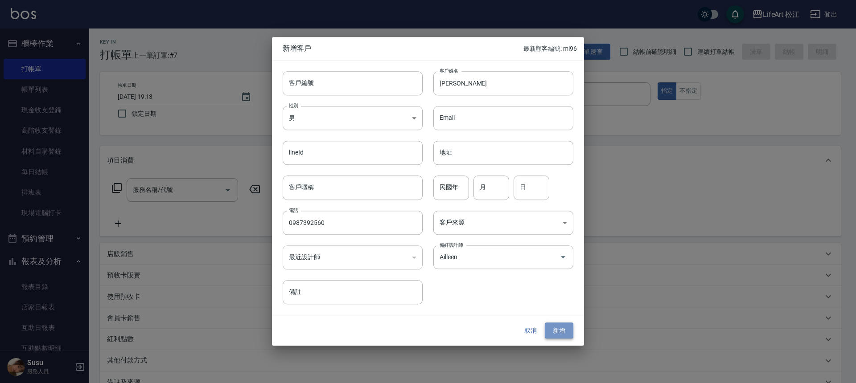
click at [561, 328] on button "新增" at bounding box center [559, 331] width 29 height 16
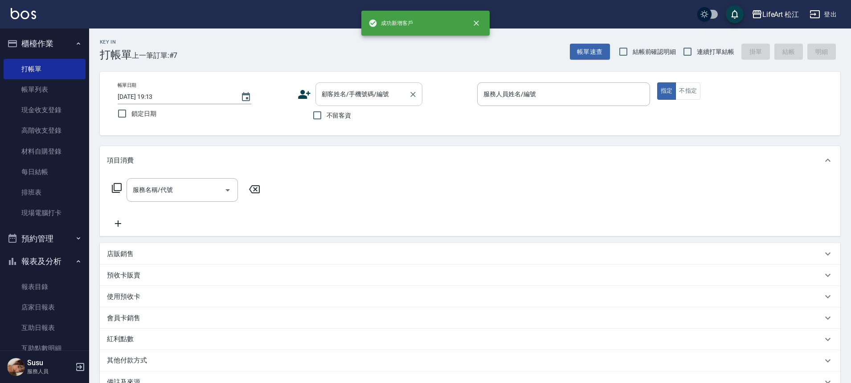
click at [357, 88] on div "顧客姓名/手機號碼/編號 顧客姓名/手機號碼/編號" at bounding box center [369, 94] width 107 height 24
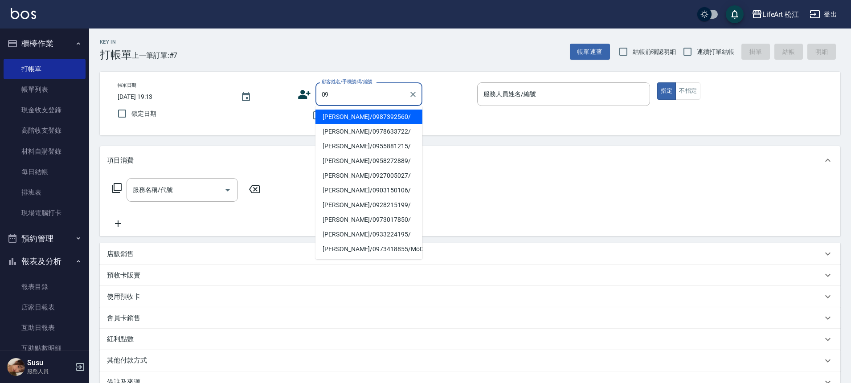
click at [351, 117] on li "[PERSON_NAME]/0987392560/" at bounding box center [369, 117] width 107 height 15
type input "[PERSON_NAME]/0987392560/"
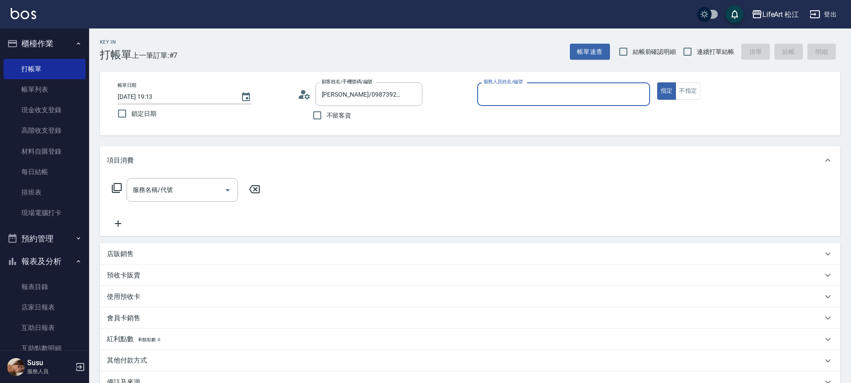
type input "Ailleen(無代號)"
click at [208, 188] on input "服務名稱/代號" at bounding box center [176, 190] width 90 height 16
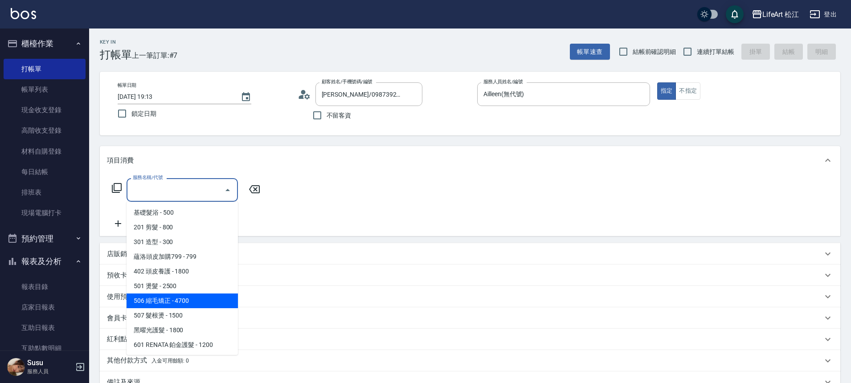
click at [209, 303] on span "506 縮毛矯正 - 4700" at bounding box center [182, 301] width 111 height 15
type input "506 縮毛矯正 (506)"
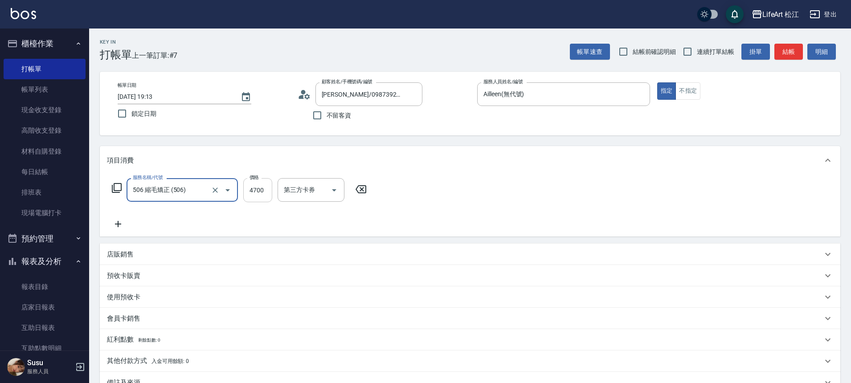
click at [256, 193] on input "4700" at bounding box center [257, 190] width 29 height 24
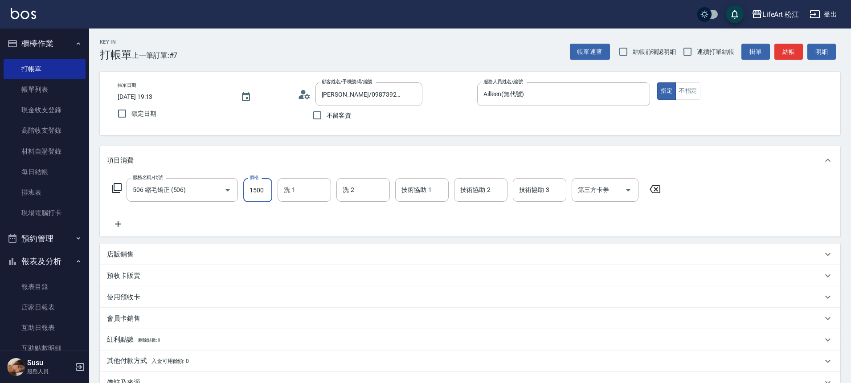
type input "1500"
click at [117, 220] on icon at bounding box center [118, 224] width 22 height 11
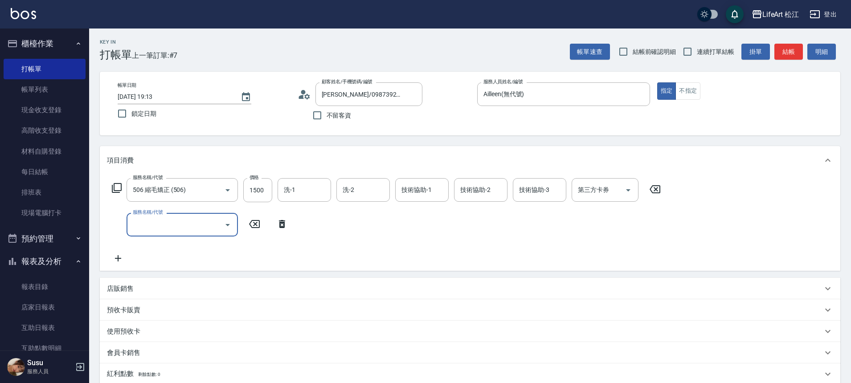
click at [157, 218] on input "服務名稱/代號" at bounding box center [176, 225] width 90 height 16
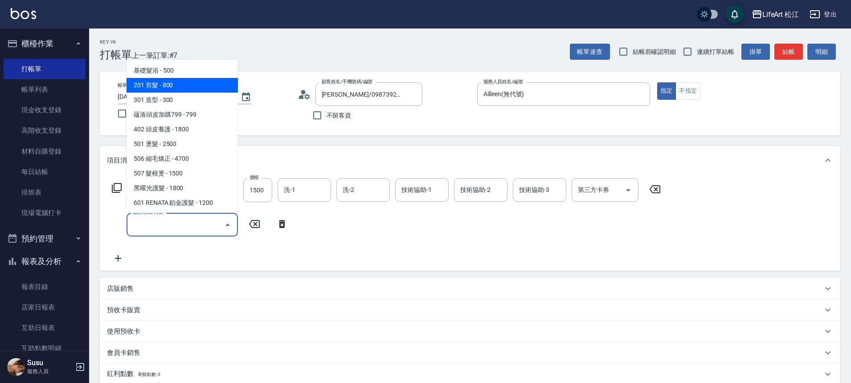
click at [184, 83] on span "201 剪髮 - 800" at bounding box center [182, 85] width 111 height 15
type input "201 剪髮(201)"
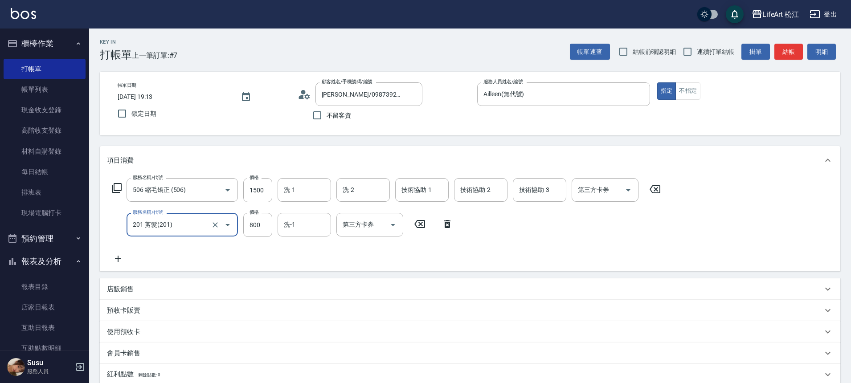
click at [123, 262] on icon at bounding box center [118, 259] width 22 height 11
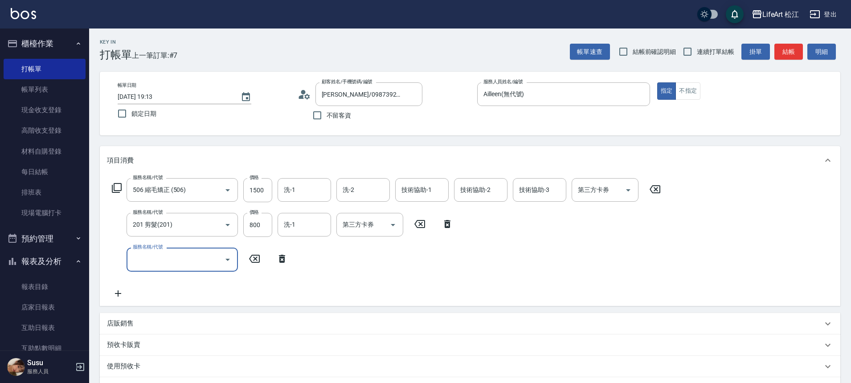
click at [152, 253] on input "服務名稱/代號" at bounding box center [176, 260] width 90 height 16
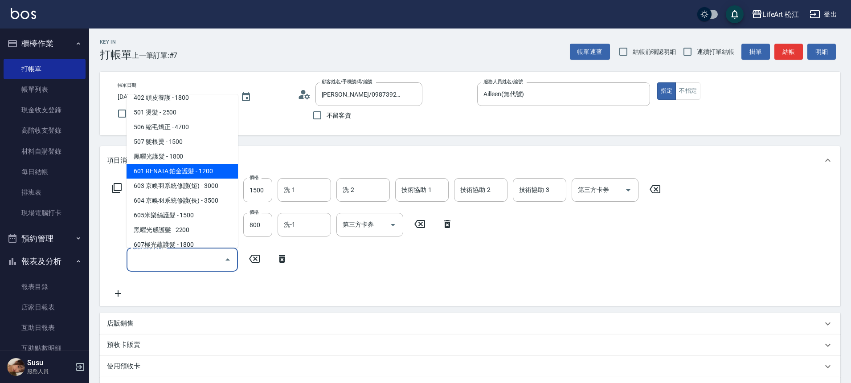
scroll to position [119, 0]
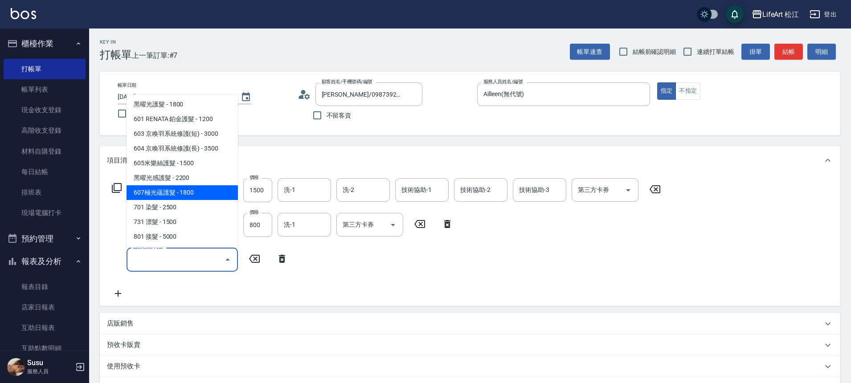
click at [173, 197] on span "607極光蘊護髮 - 1800" at bounding box center [182, 192] width 111 height 15
type input "607極光蘊護髮(607)"
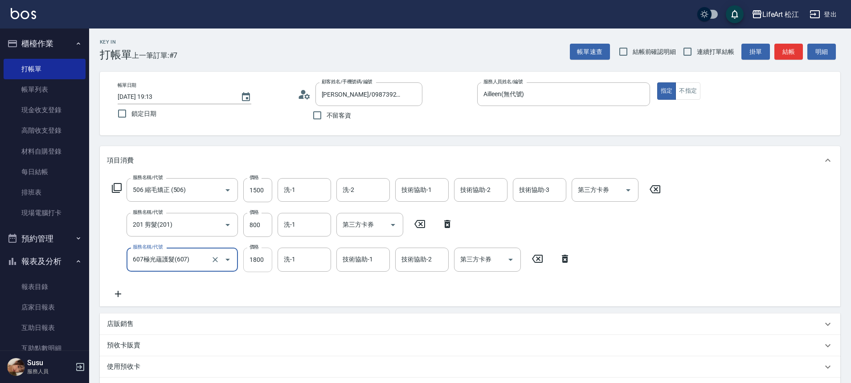
click at [254, 256] on input "1800" at bounding box center [257, 260] width 29 height 24
click at [258, 258] on input "1800" at bounding box center [257, 260] width 29 height 24
click at [255, 255] on input "1800" at bounding box center [257, 260] width 29 height 24
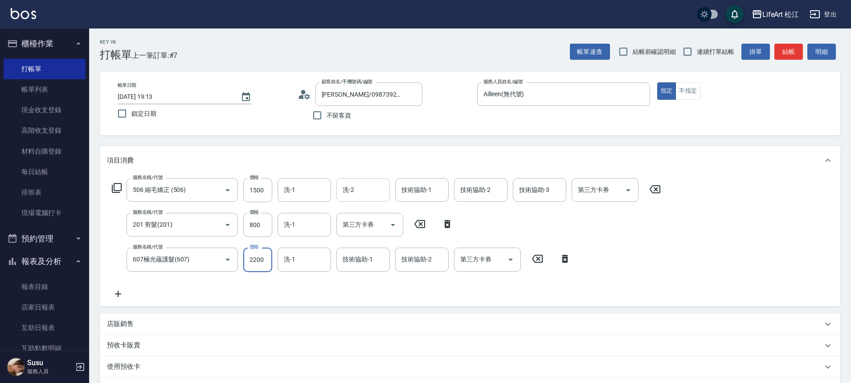
type input "2200"
click at [376, 192] on input "洗-2" at bounding box center [362, 190] width 45 height 16
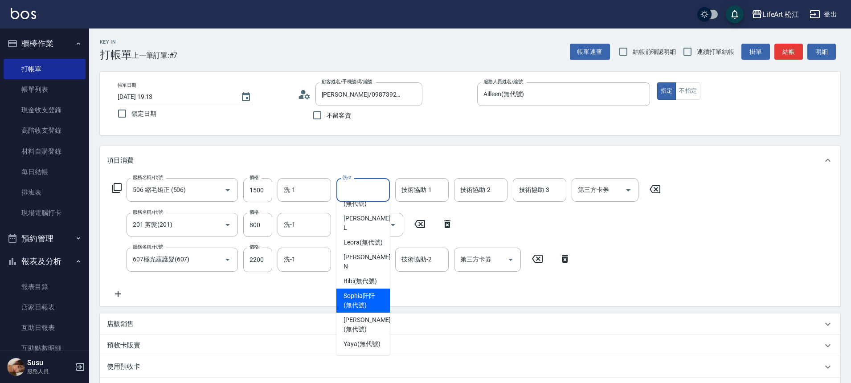
scroll to position [2, 0]
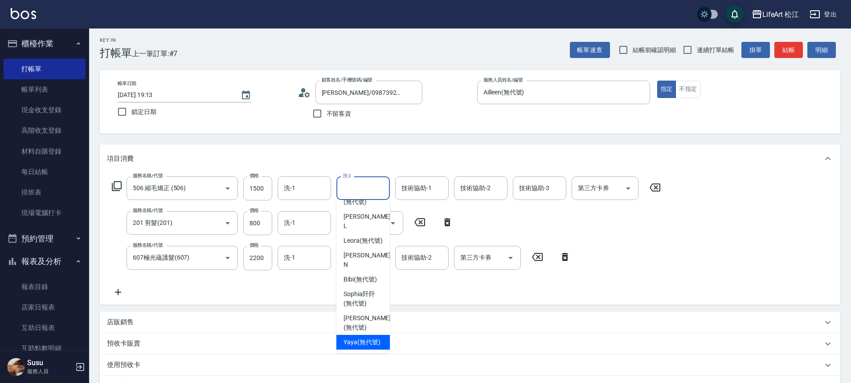
click at [367, 340] on span "Yaya (無代號)" at bounding box center [362, 342] width 37 height 9
type input "Yaya(無代號)"
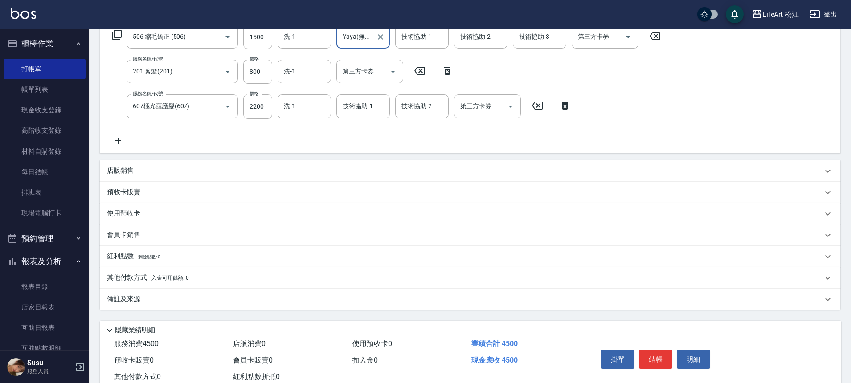
scroll to position [181, 0]
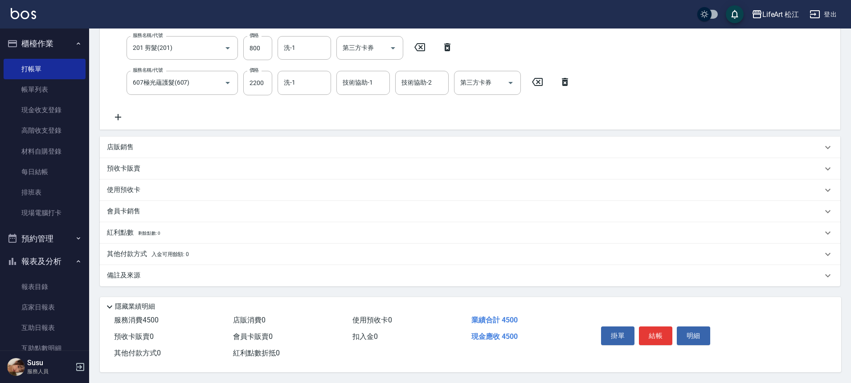
click at [148, 272] on div "備註及來源" at bounding box center [465, 275] width 716 height 9
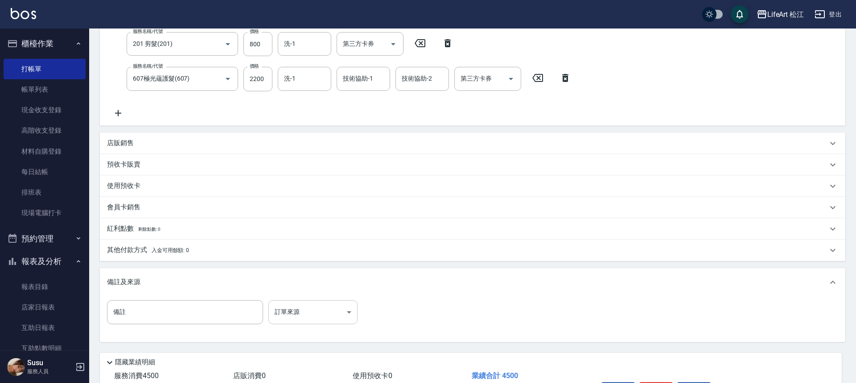
click at [335, 308] on body "LifeArt 松江 登出 櫃檯作業 打帳單 帳單列表 現金收支登錄 高階收支登錄 材料自購登錄 每日結帳 排班表 現場電腦打卡 預約管理 預約管理 單日預約…" at bounding box center [428, 129] width 856 height 620
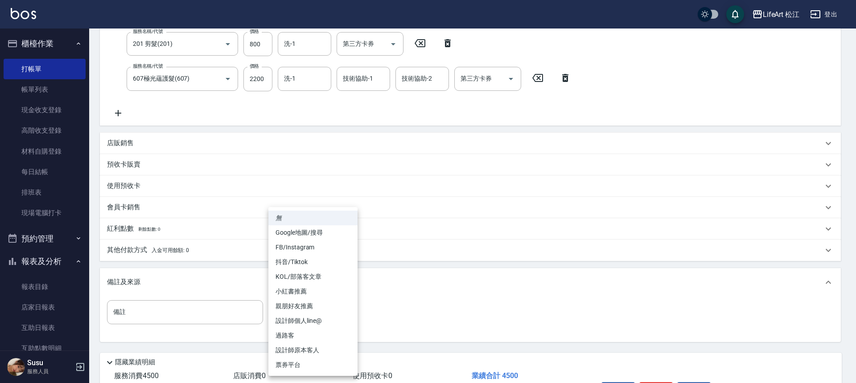
click at [338, 244] on li "FB/Instagram" at bounding box center [312, 247] width 89 height 15
type input "FB/Instagram"
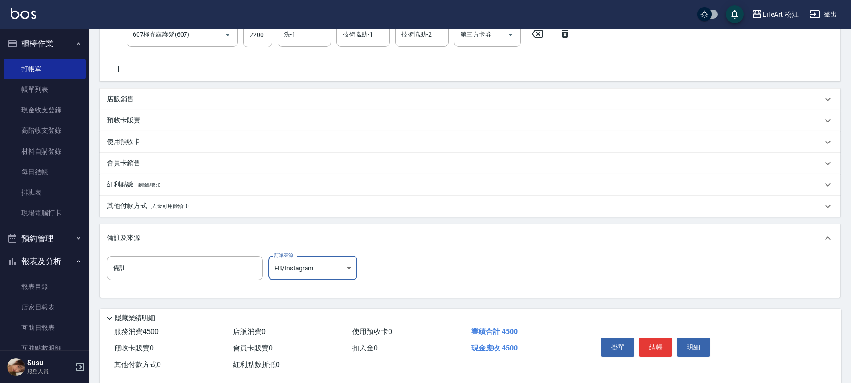
scroll to position [241, 0]
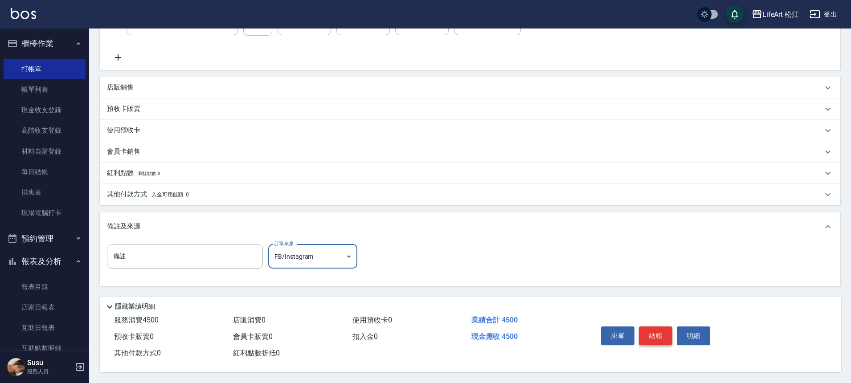
click at [670, 331] on button "結帳" at bounding box center [655, 336] width 33 height 19
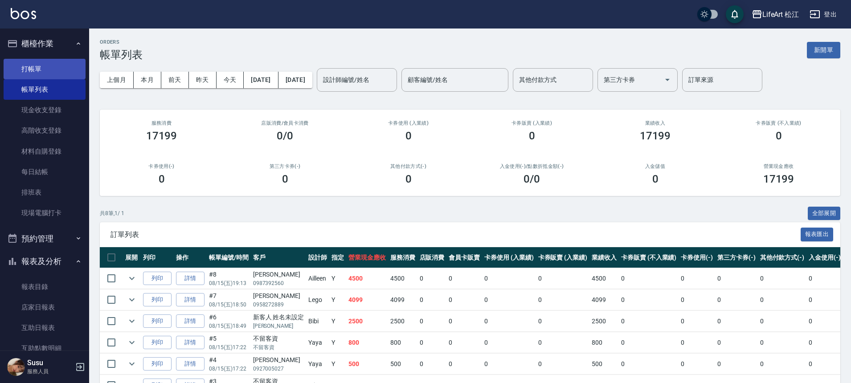
click at [55, 73] on link "打帳單" at bounding box center [45, 69] width 82 height 21
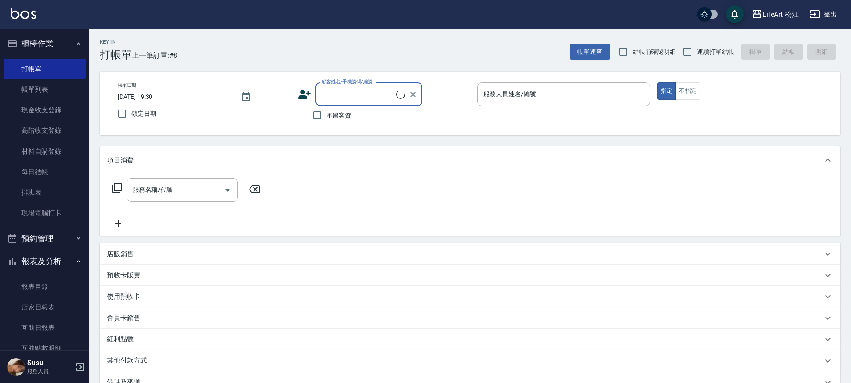
click at [363, 84] on label "顧客姓名/手機號碼/編號" at bounding box center [347, 81] width 51 height 7
click at [363, 86] on input "顧客姓名/手機號碼/編號" at bounding box center [358, 94] width 77 height 16
click at [363, 84] on label "顧客姓名/手機號碼/編號" at bounding box center [347, 81] width 51 height 7
click at [363, 86] on input "顧客姓名/手機號碼/編號" at bounding box center [358, 94] width 77 height 16
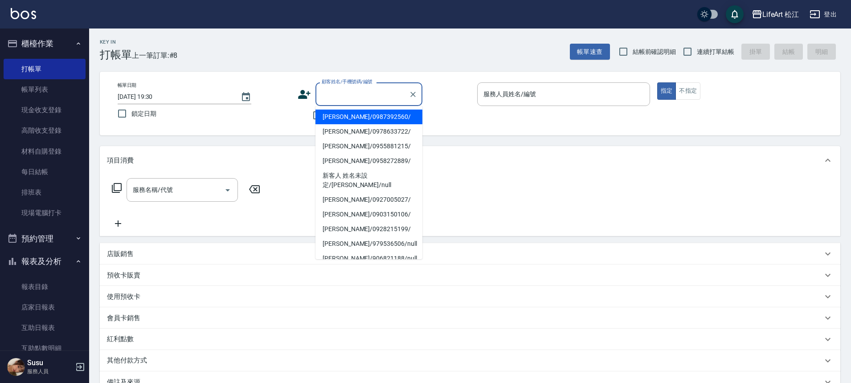
click at [364, 93] on input "顧客姓名/手機號碼/編號" at bounding box center [363, 94] width 86 height 16
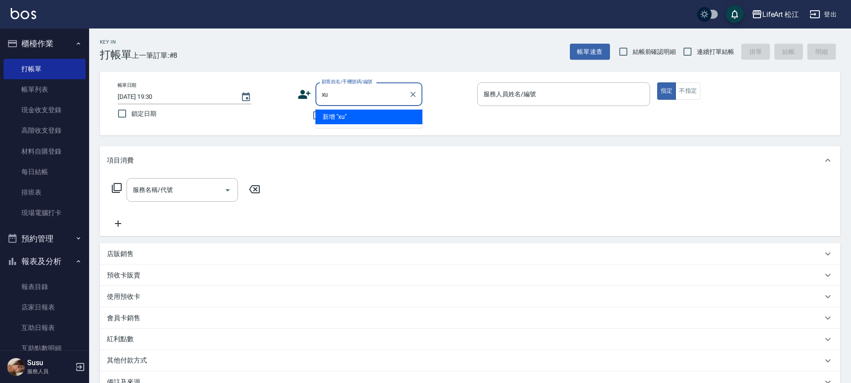
type input "x"
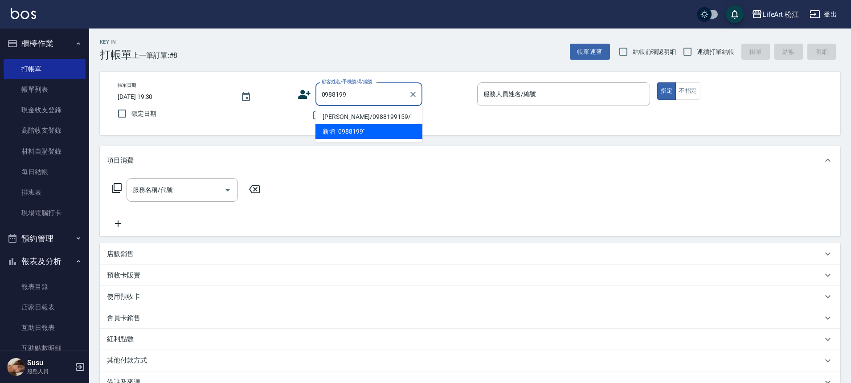
click at [350, 116] on li "[PERSON_NAME]/0988199159/" at bounding box center [369, 117] width 107 height 15
type input "[PERSON_NAME]/0988199159/"
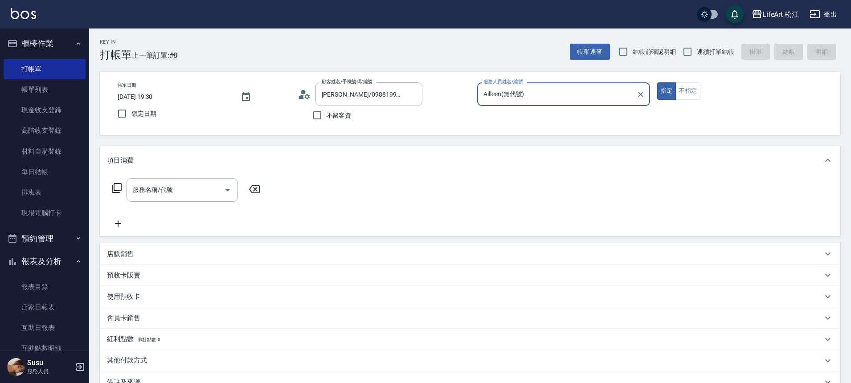
type input "Ailleen(無代號)"
click at [193, 188] on input "服務名稱/代號" at bounding box center [176, 190] width 90 height 16
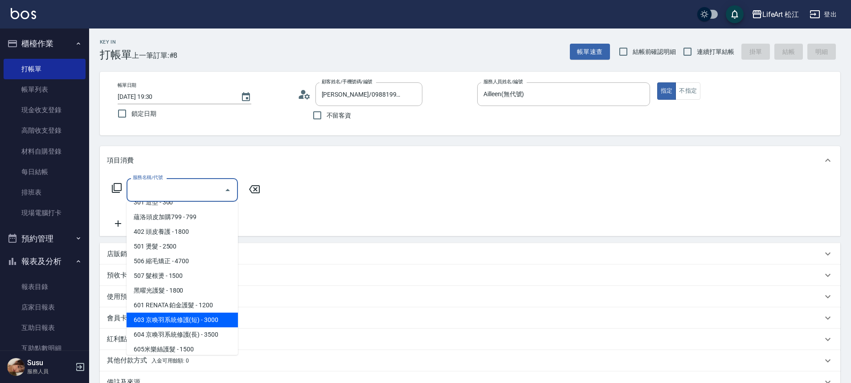
scroll to position [78, 0]
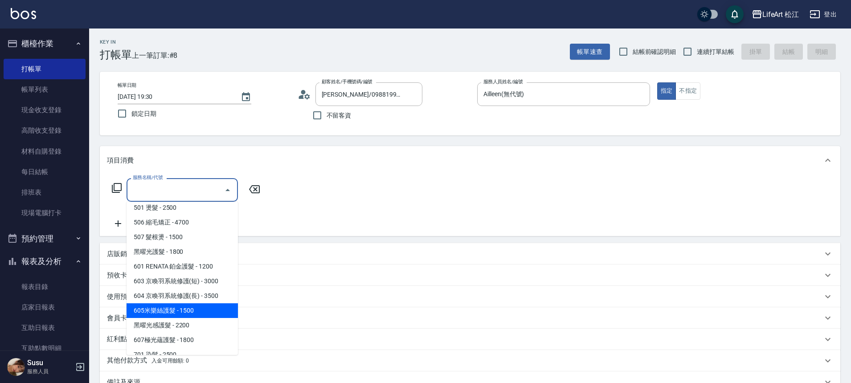
click at [189, 312] on span "605米樂絲護髮 - 1500" at bounding box center [182, 310] width 111 height 15
type input "605米樂絲護髮(605)"
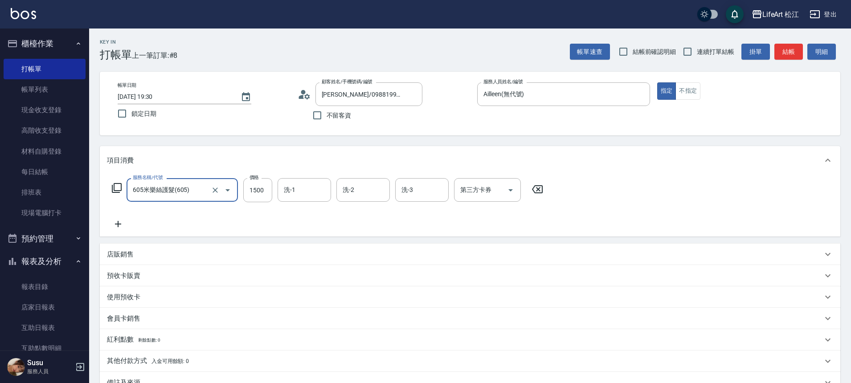
click at [125, 224] on icon at bounding box center [118, 224] width 22 height 11
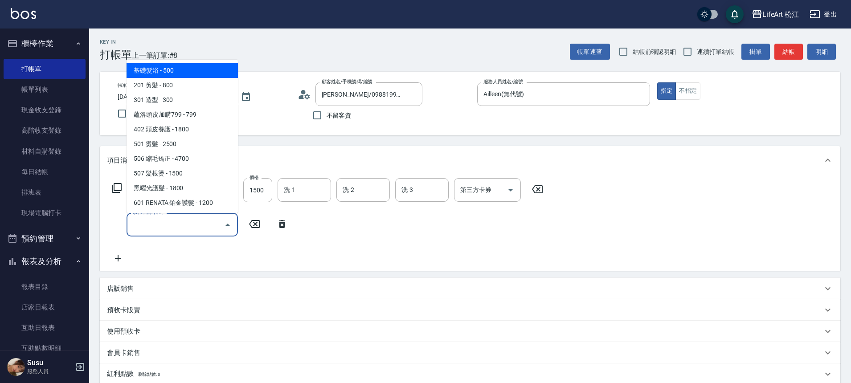
click at [145, 224] on input "服務名稱/代號" at bounding box center [176, 225] width 90 height 16
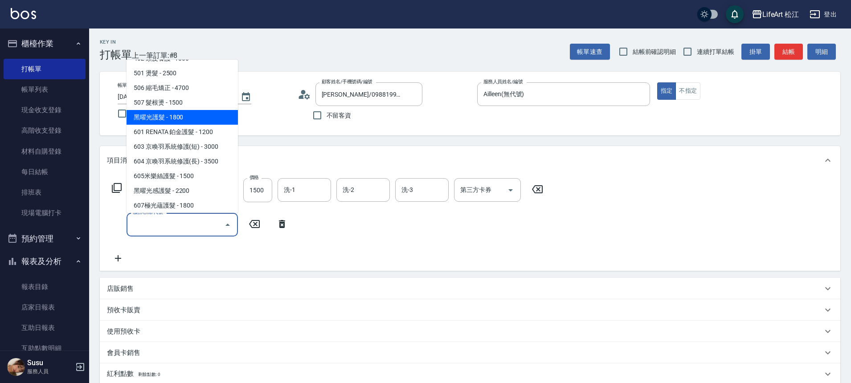
scroll to position [119, 0]
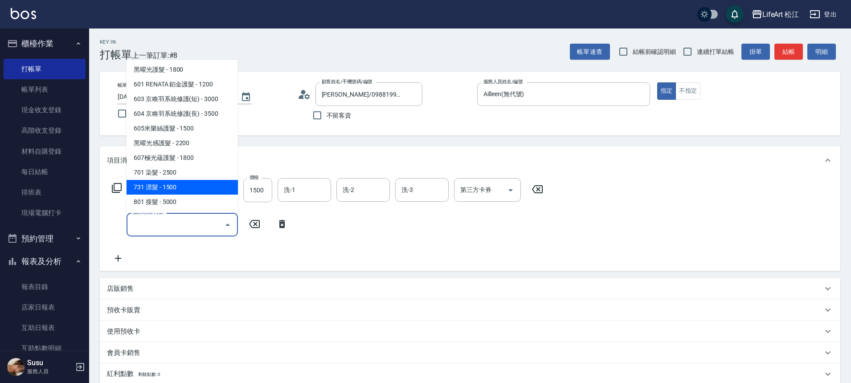
click at [169, 183] on span "731 漂髮 - 1500" at bounding box center [182, 187] width 111 height 15
type input "731 漂髮(731)"
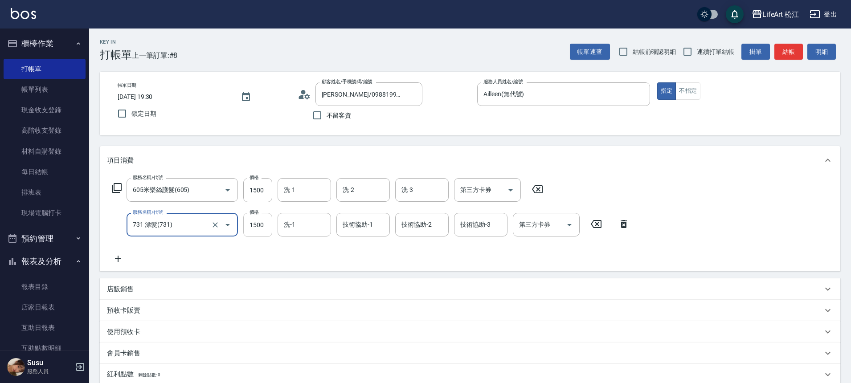
click at [259, 226] on input "1500" at bounding box center [257, 225] width 29 height 24
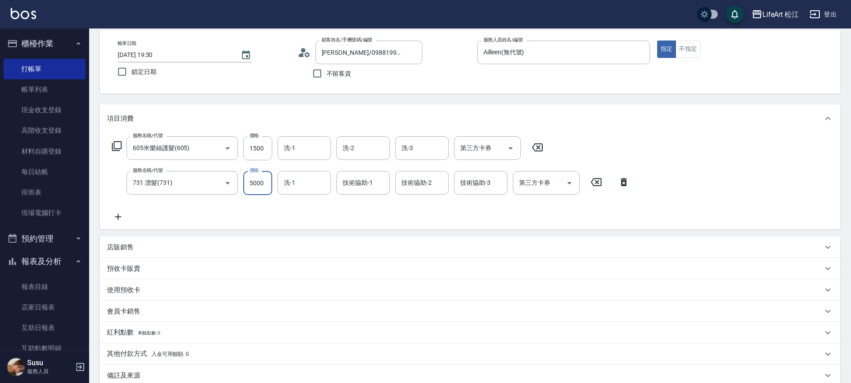
scroll to position [146, 0]
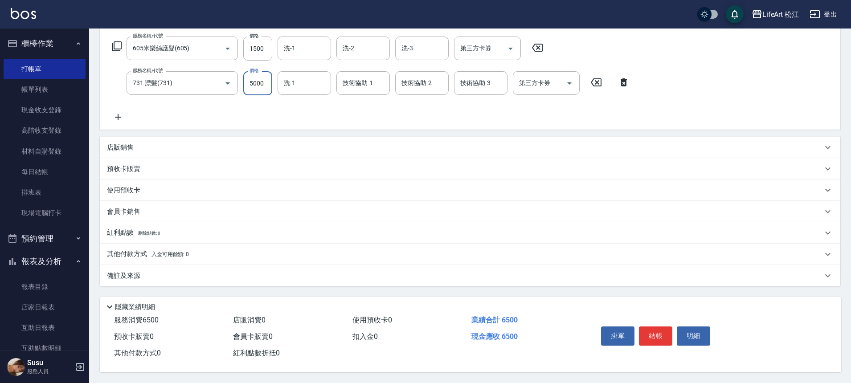
type input "5000"
click at [169, 251] on span "入金可用餘額: 0" at bounding box center [171, 254] width 38 height 6
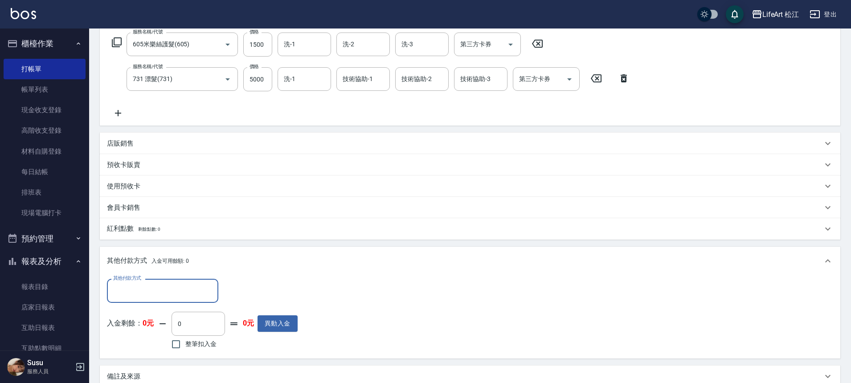
scroll to position [0, 0]
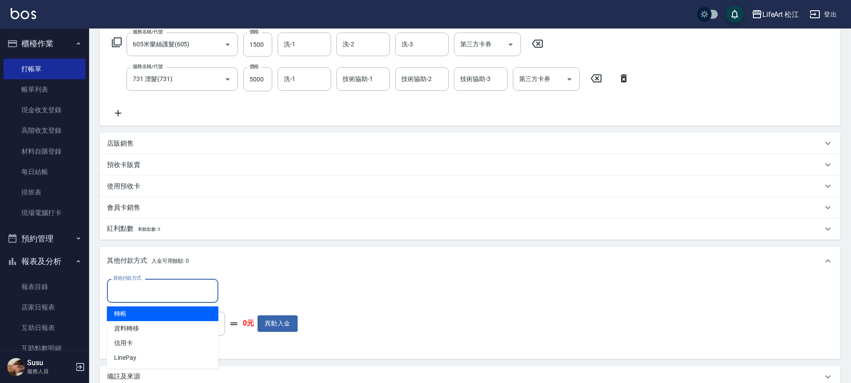
click at [172, 292] on input "其他付款方式" at bounding box center [162, 291] width 103 height 16
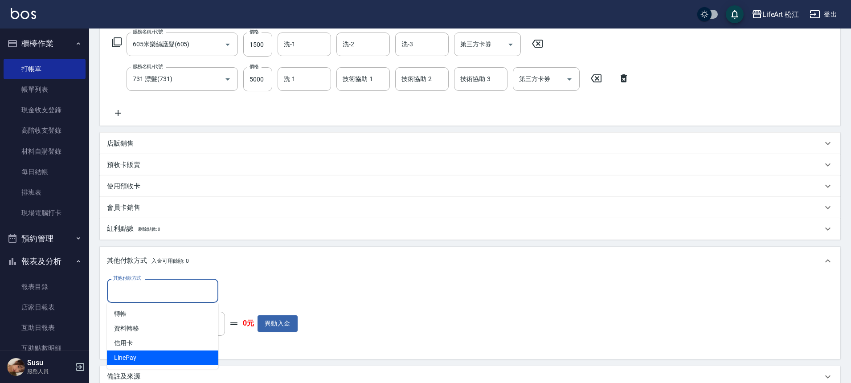
click at [173, 353] on span "LinePay" at bounding box center [162, 358] width 111 height 15
type input "LinePay"
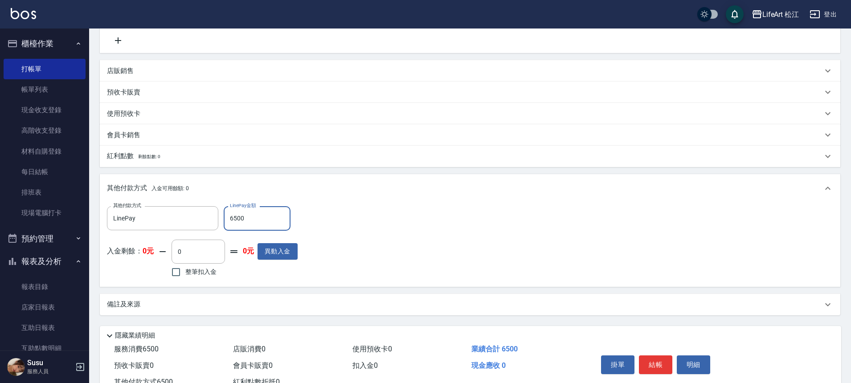
scroll to position [251, 0]
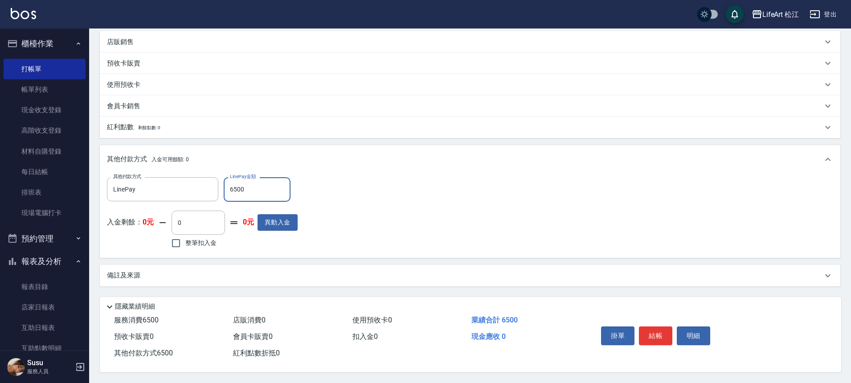
type input "6500"
drag, startPoint x: 284, startPoint y: 296, endPoint x: 285, endPoint y: 287, distance: 9.4
click at [284, 297] on div "隱藏業績明細" at bounding box center [471, 304] width 742 height 15
click at [288, 277] on div "備註及來源" at bounding box center [470, 275] width 741 height 21
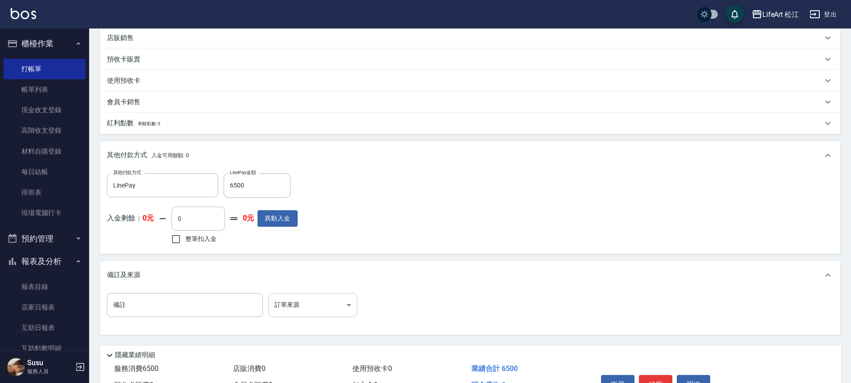
click at [298, 304] on body "LifeArt 松江 登出 櫃檯作業 打帳單 帳單列表 現金收支登錄 高階收支登錄 材料自購登錄 每日結帳 排班表 現場電腦打卡 預約管理 預約管理 單日預約…" at bounding box center [425, 90] width 851 height 683
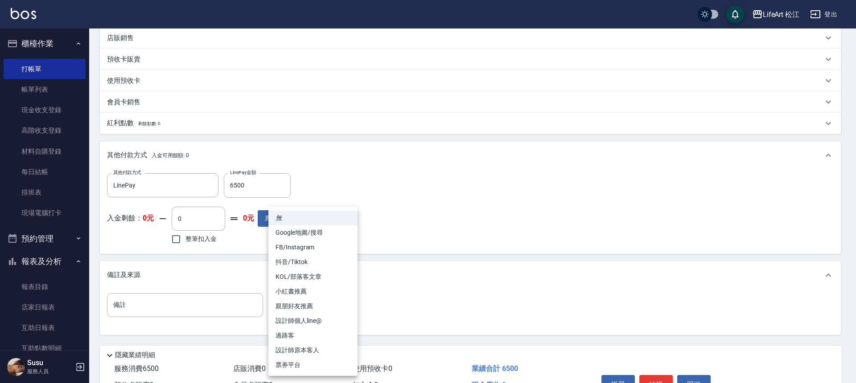
click at [313, 346] on li "設計師原本客人" at bounding box center [312, 350] width 89 height 15
type input "設計師原本客人"
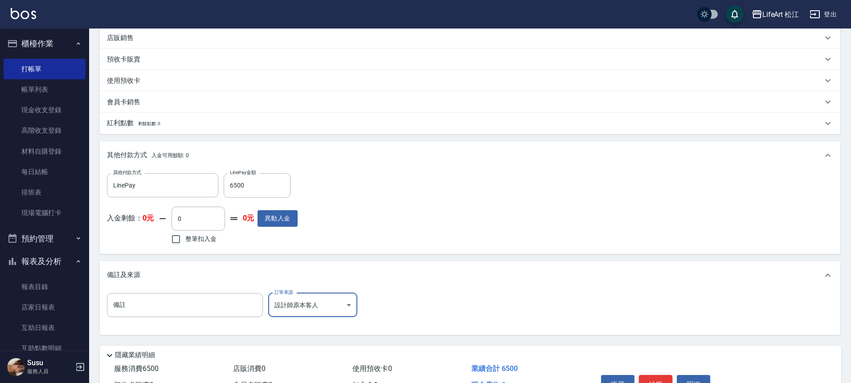
scroll to position [304, 0]
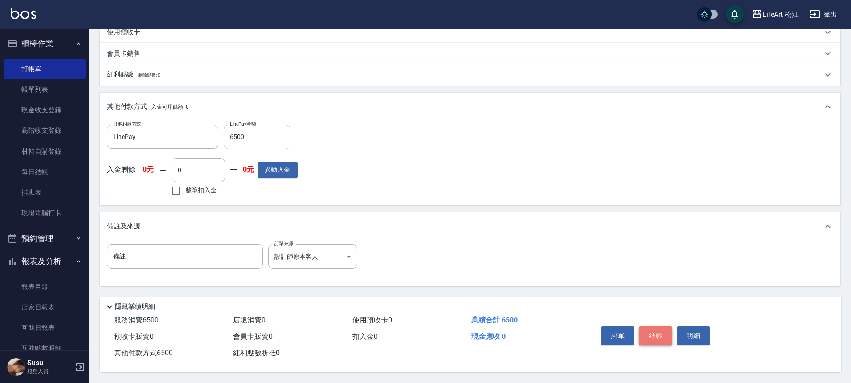
click at [658, 332] on button "結帳" at bounding box center [655, 336] width 33 height 19
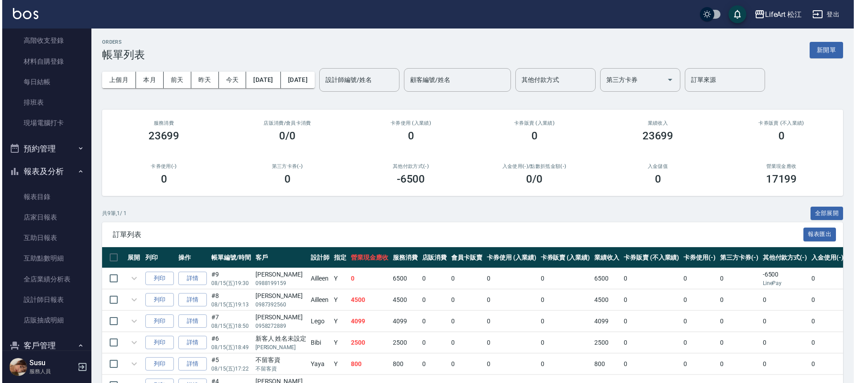
scroll to position [173, 0]
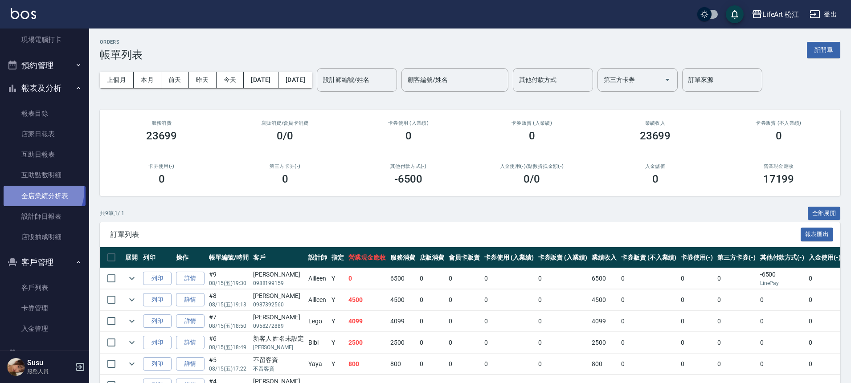
click at [42, 191] on link "全店業績分析表" at bounding box center [45, 196] width 82 height 21
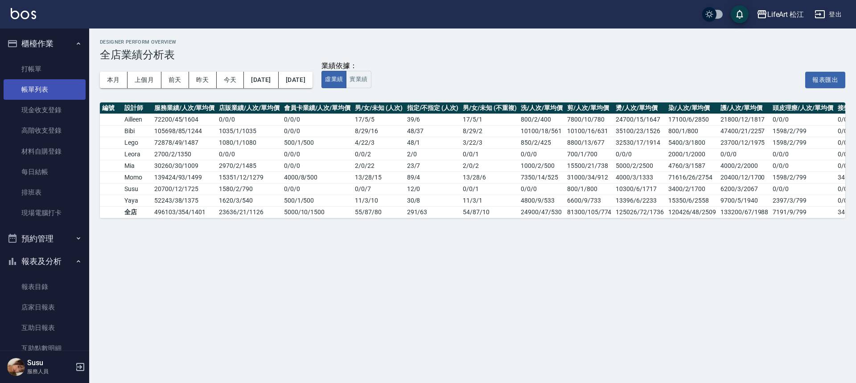
click at [61, 79] on link "帳單列表" at bounding box center [45, 89] width 82 height 21
click at [62, 74] on link "打帳單" at bounding box center [45, 69] width 82 height 21
click at [62, 71] on link "打帳單" at bounding box center [45, 69] width 82 height 21
click at [65, 68] on link "打帳單" at bounding box center [45, 69] width 82 height 21
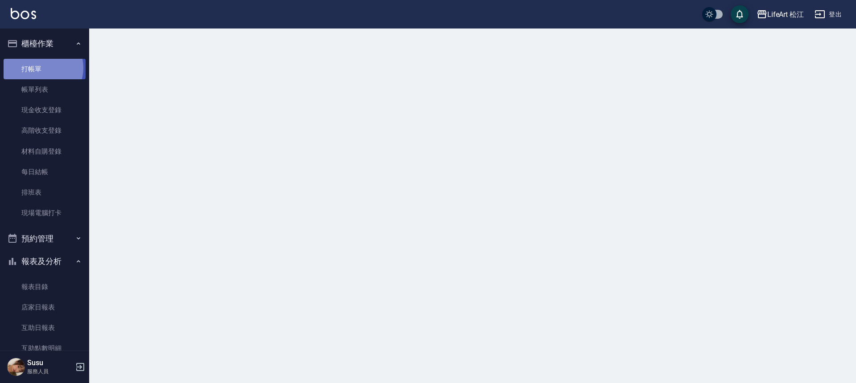
click at [40, 68] on link "打帳單" at bounding box center [45, 69] width 82 height 21
